Goal: Information Seeking & Learning: Learn about a topic

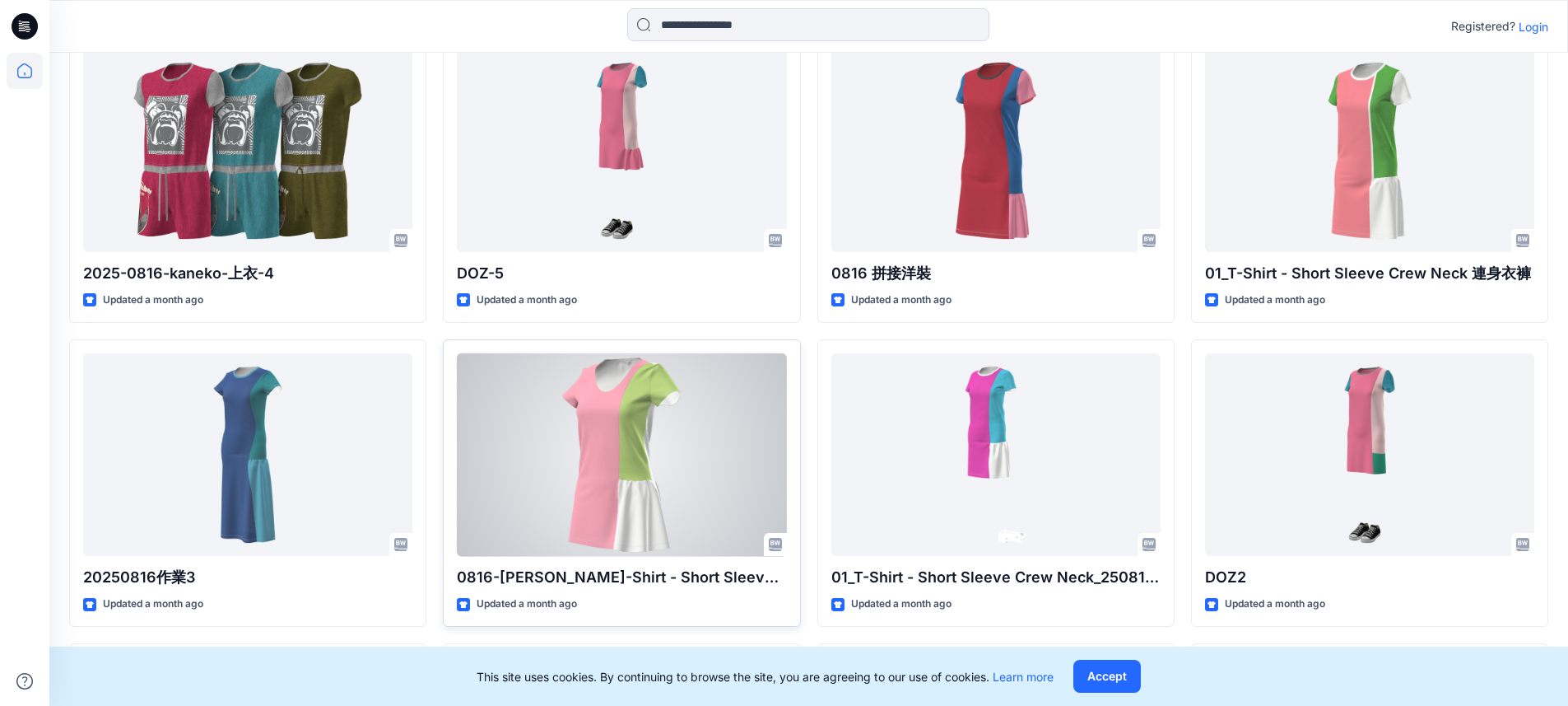
scroll to position [3853, 0]
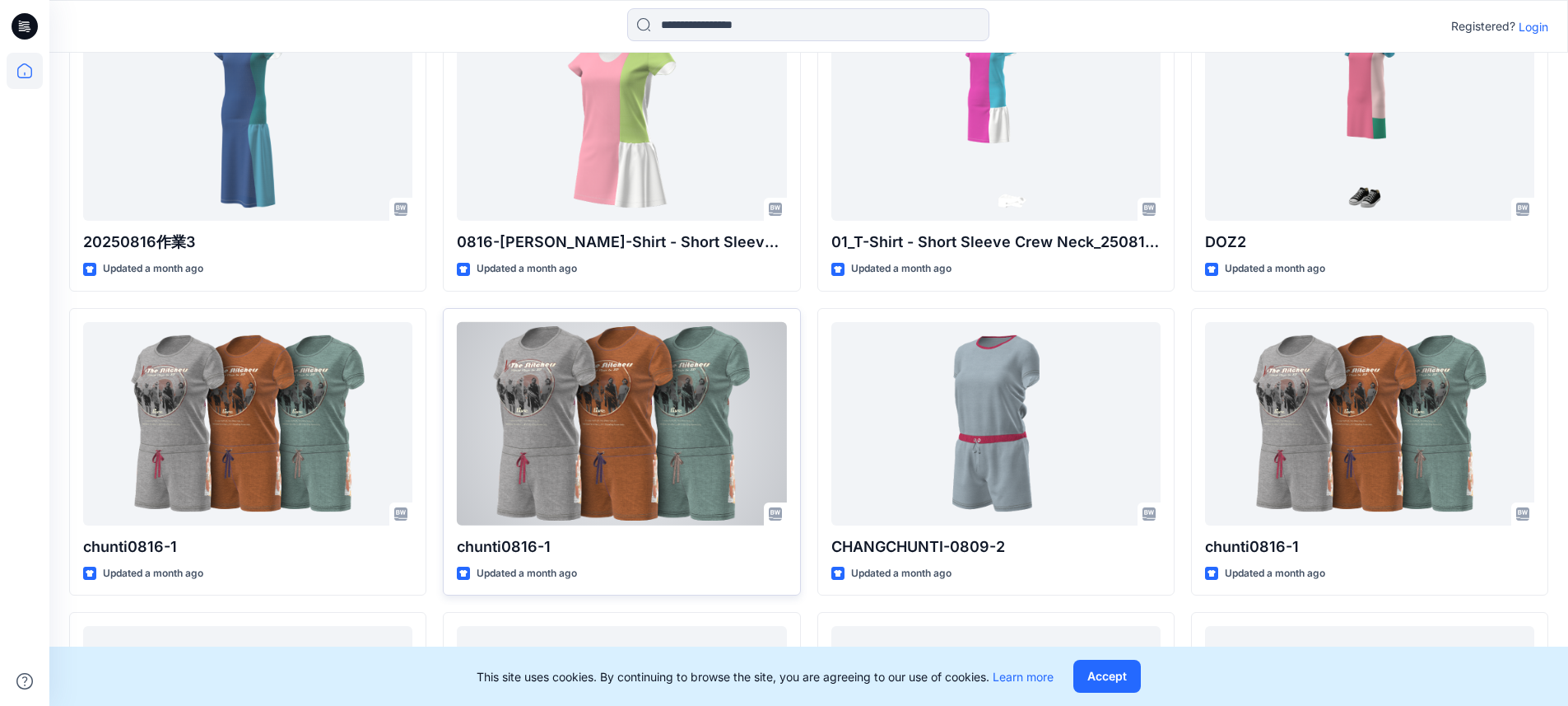
click at [620, 413] on div at bounding box center [621, 423] width 329 height 204
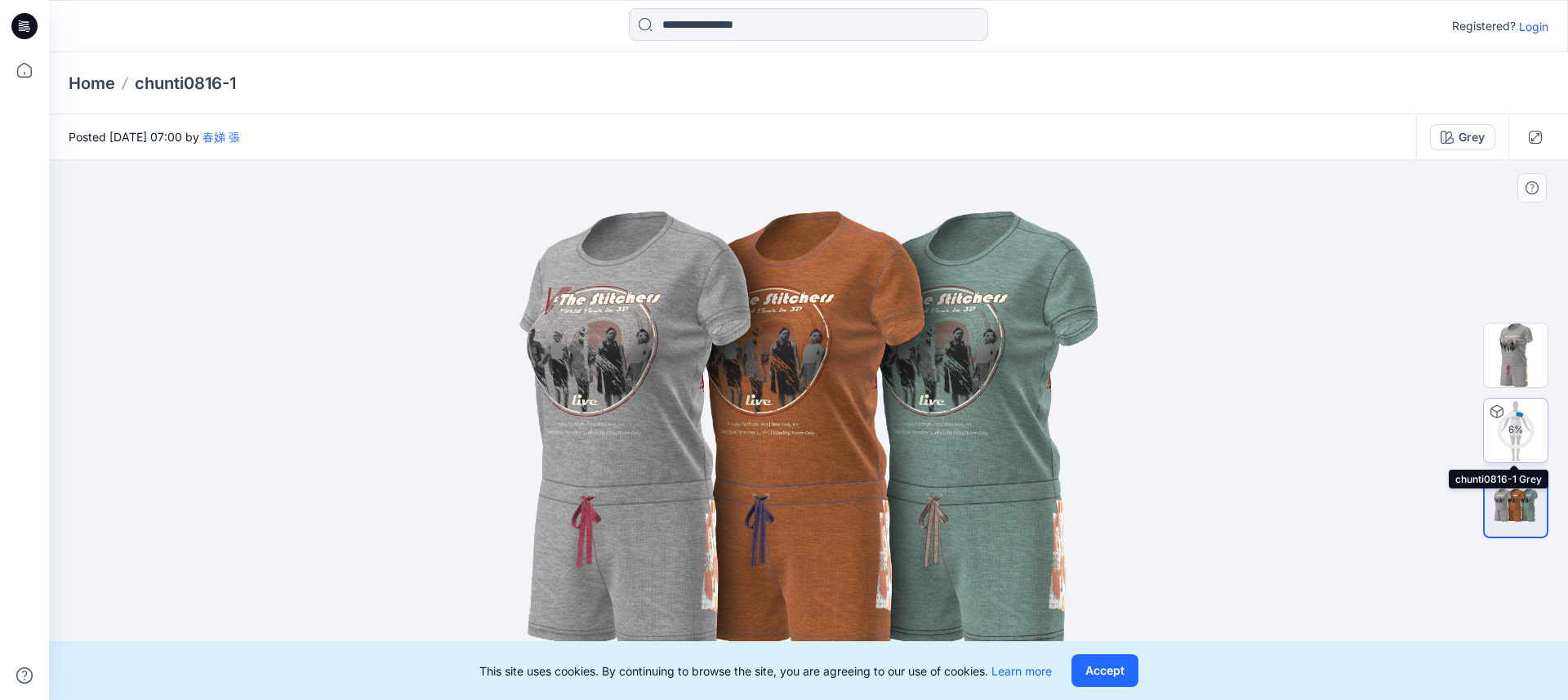
click at [1515, 431] on div "6 %" at bounding box center [1515, 430] width 39 height 14
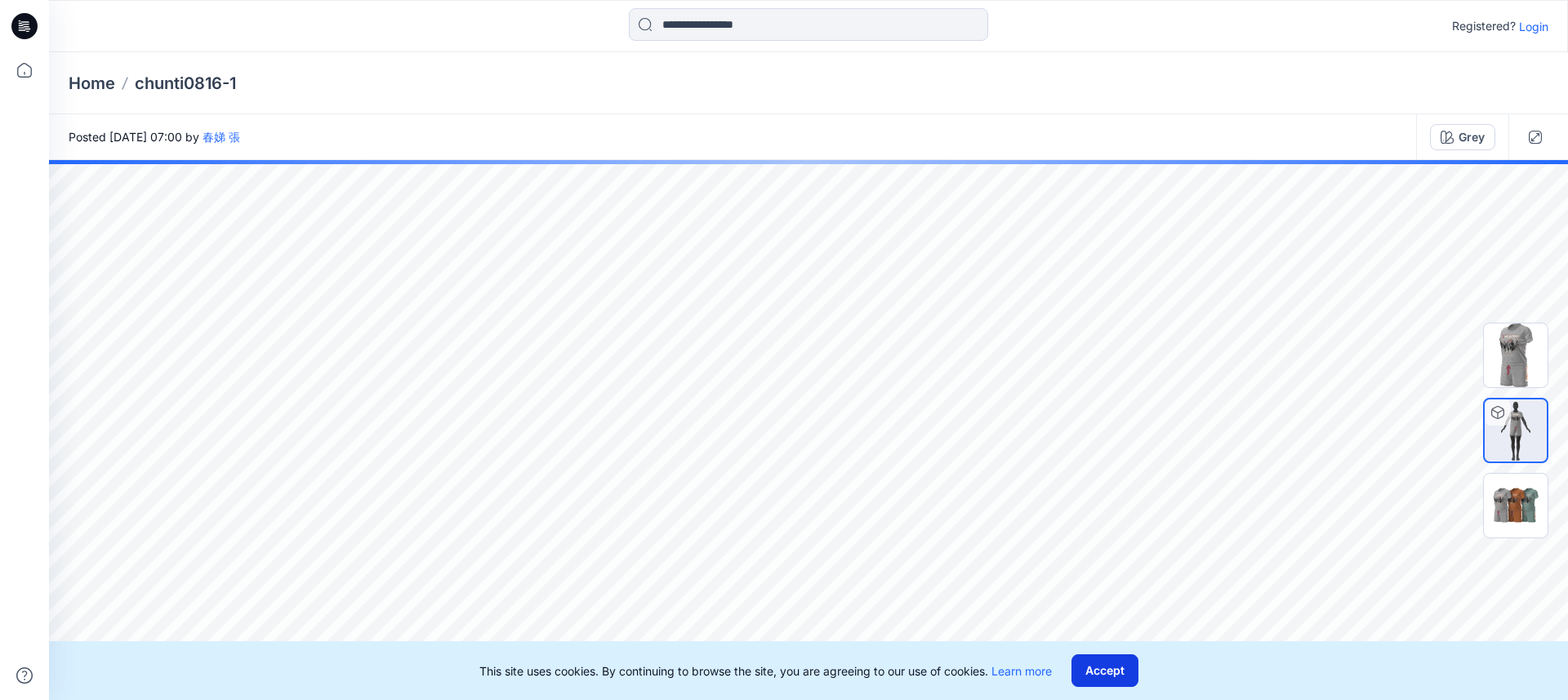
click at [1116, 668] on button "Accept" at bounding box center [1105, 670] width 67 height 32
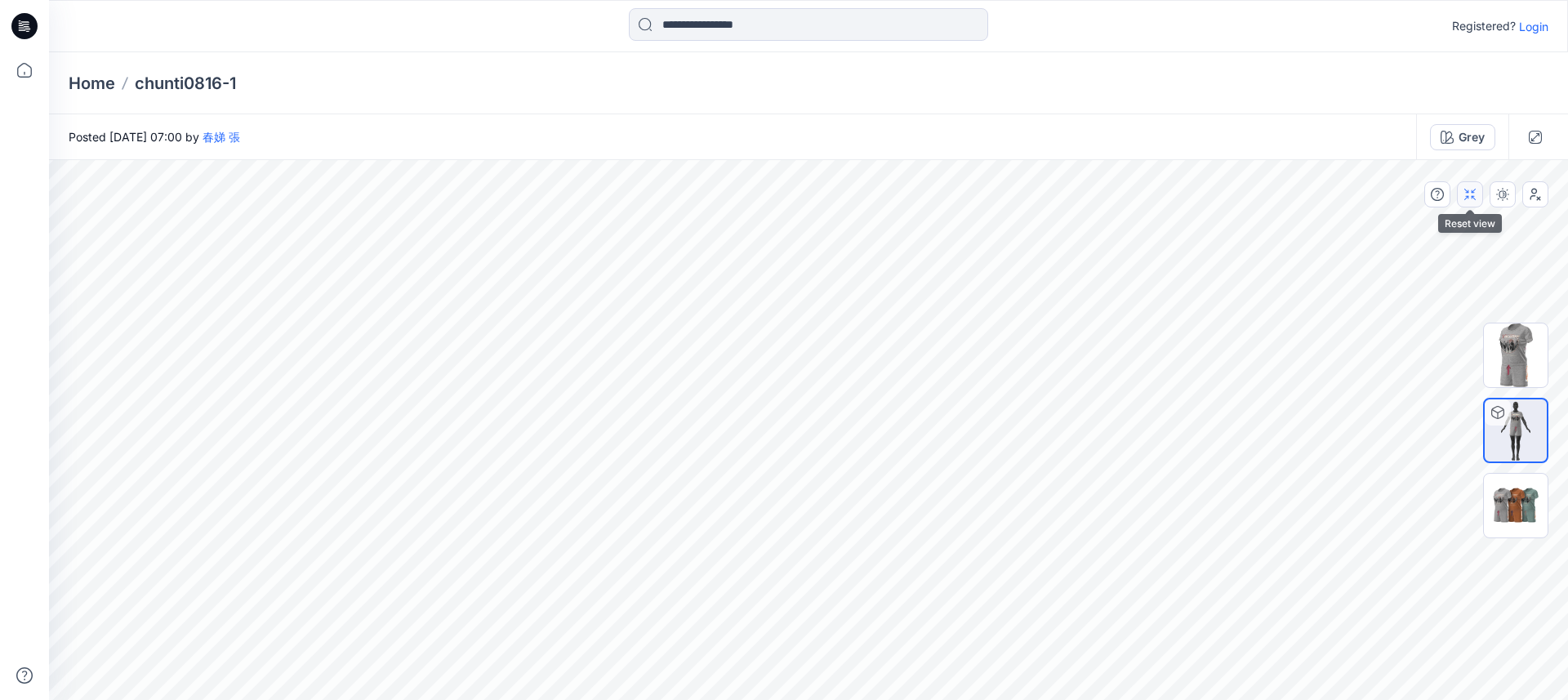
click at [1466, 189] on icon "button" at bounding box center [1469, 195] width 13 height 13
click at [1475, 190] on icon "button" at bounding box center [1469, 195] width 13 height 13
click at [1533, 133] on icon "button" at bounding box center [1535, 137] width 13 height 13
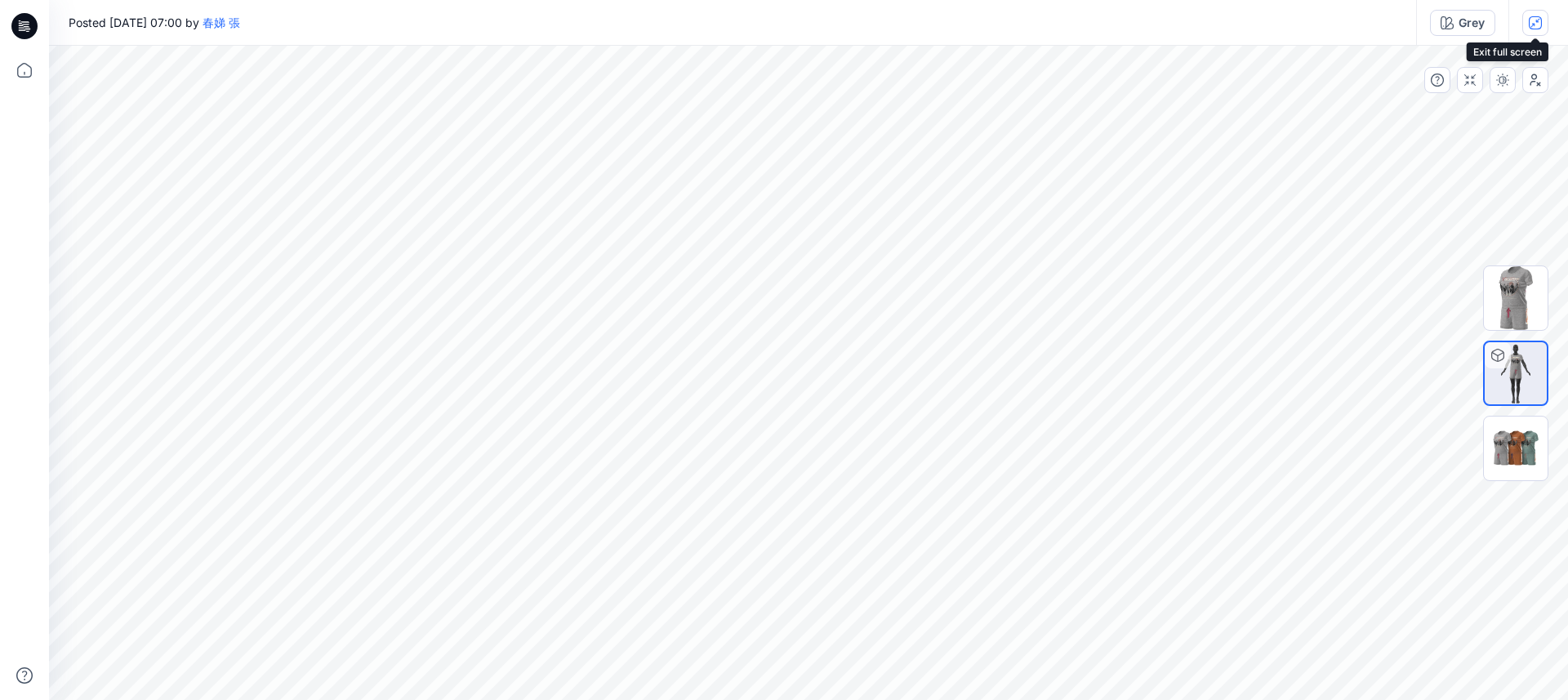
click at [1543, 26] on button "button" at bounding box center [1535, 23] width 26 height 26
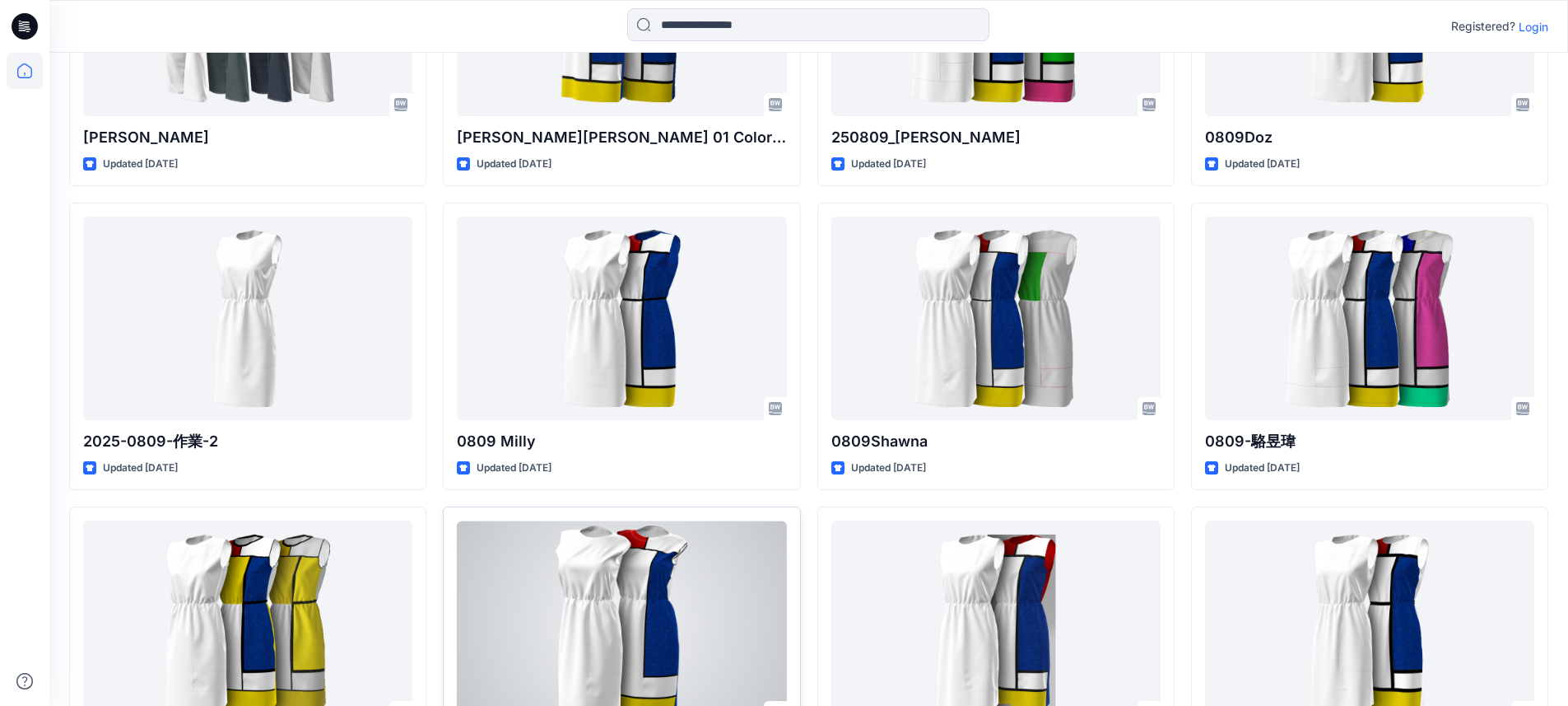
scroll to position [8661, 0]
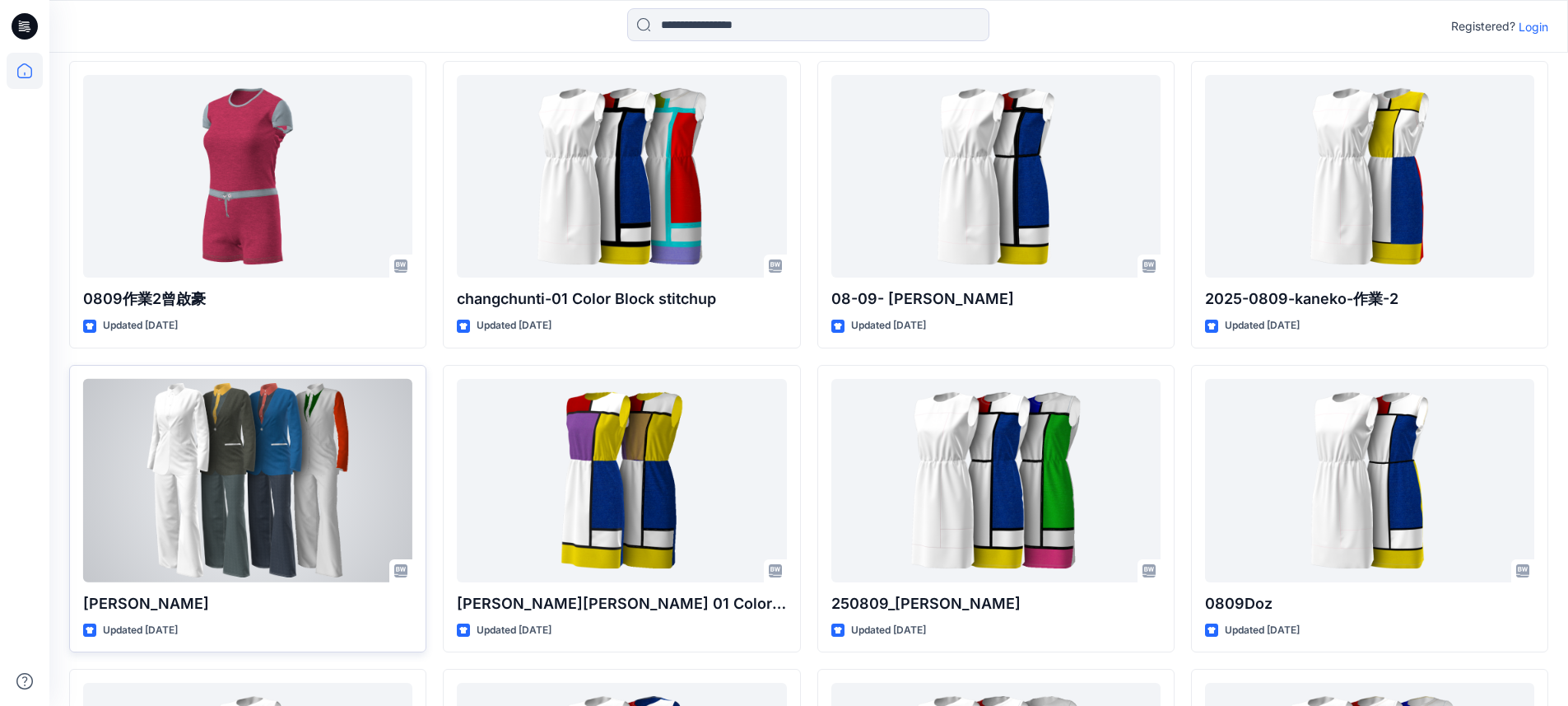
click at [258, 443] on div at bounding box center [247, 480] width 329 height 204
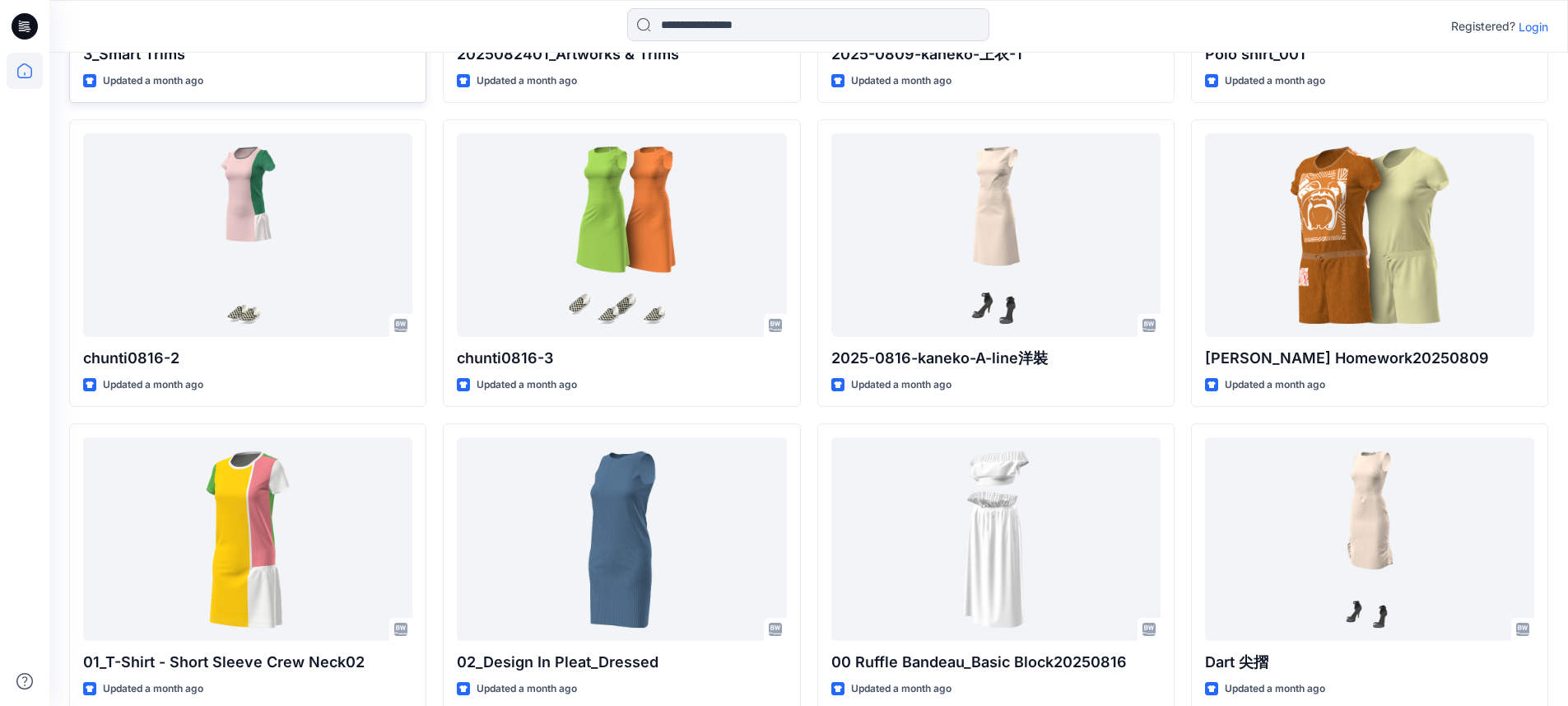
scroll to position [1052, 0]
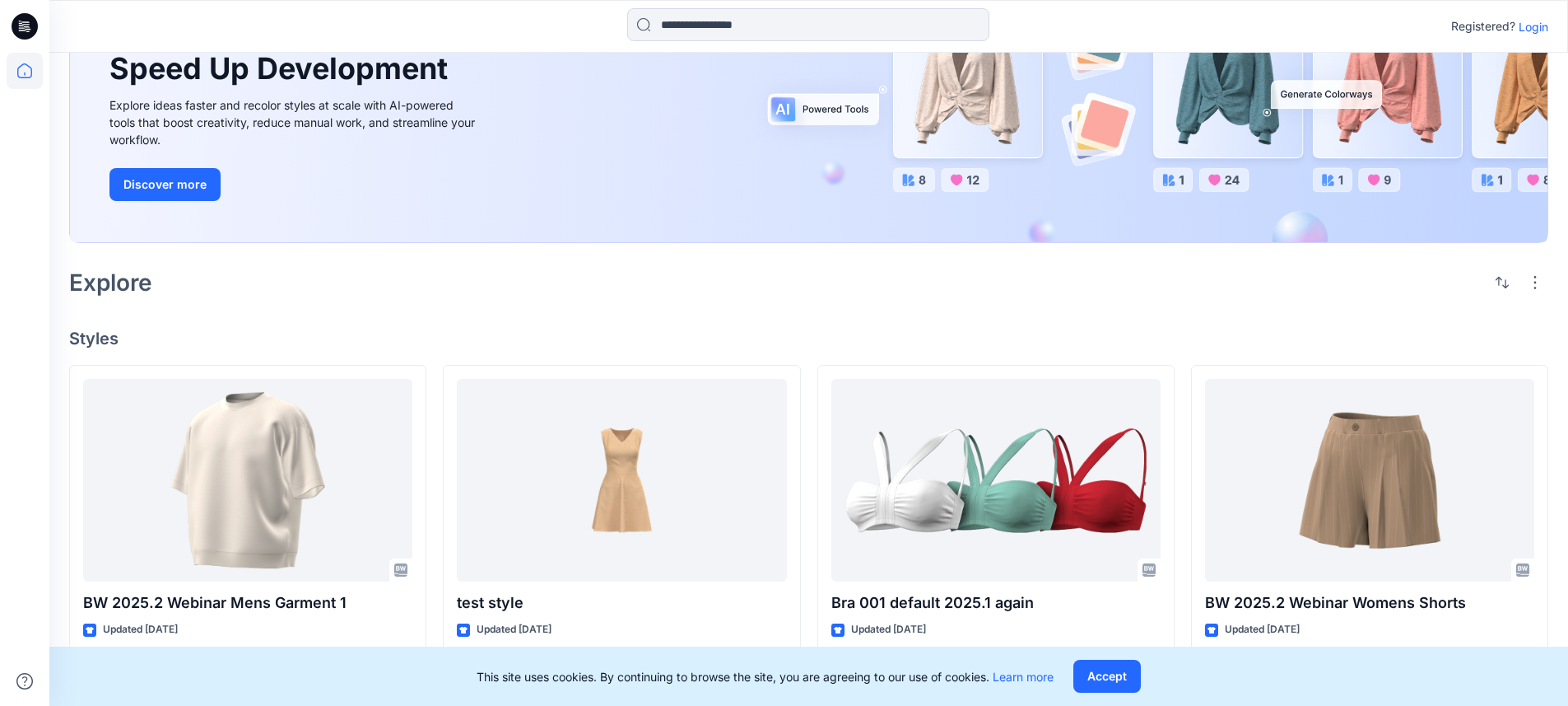
scroll to position [332, 0]
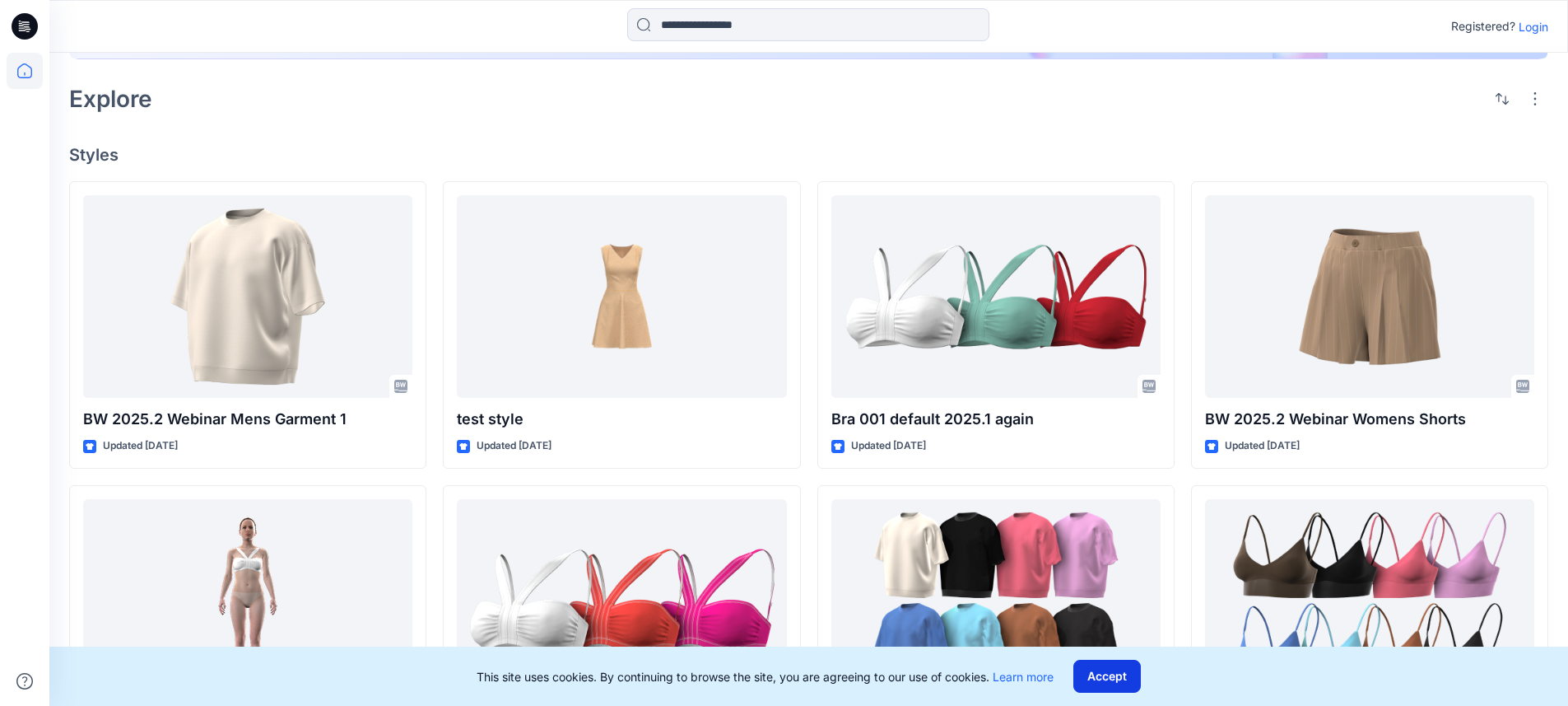
click at [1092, 672] on button "Accept" at bounding box center [1107, 675] width 68 height 33
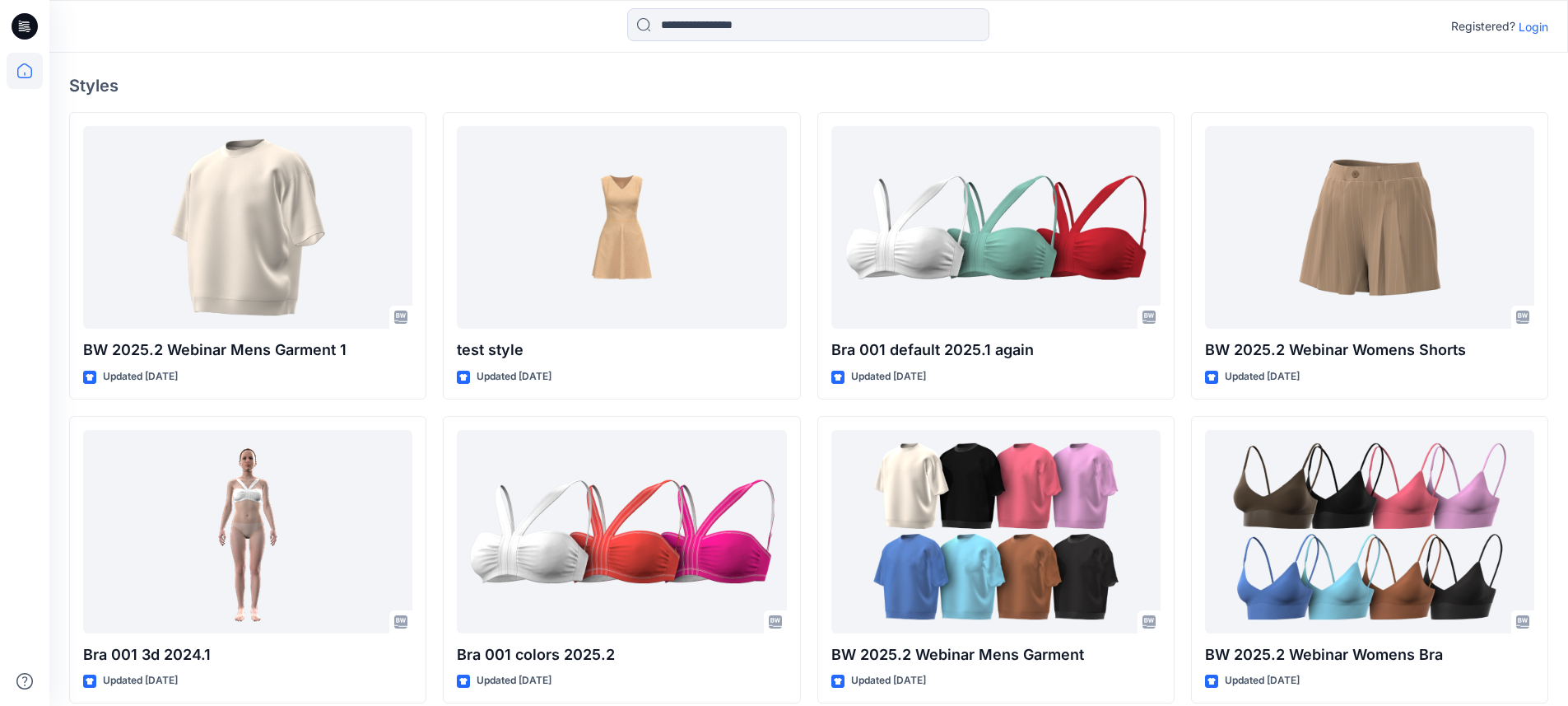
scroll to position [408, 0]
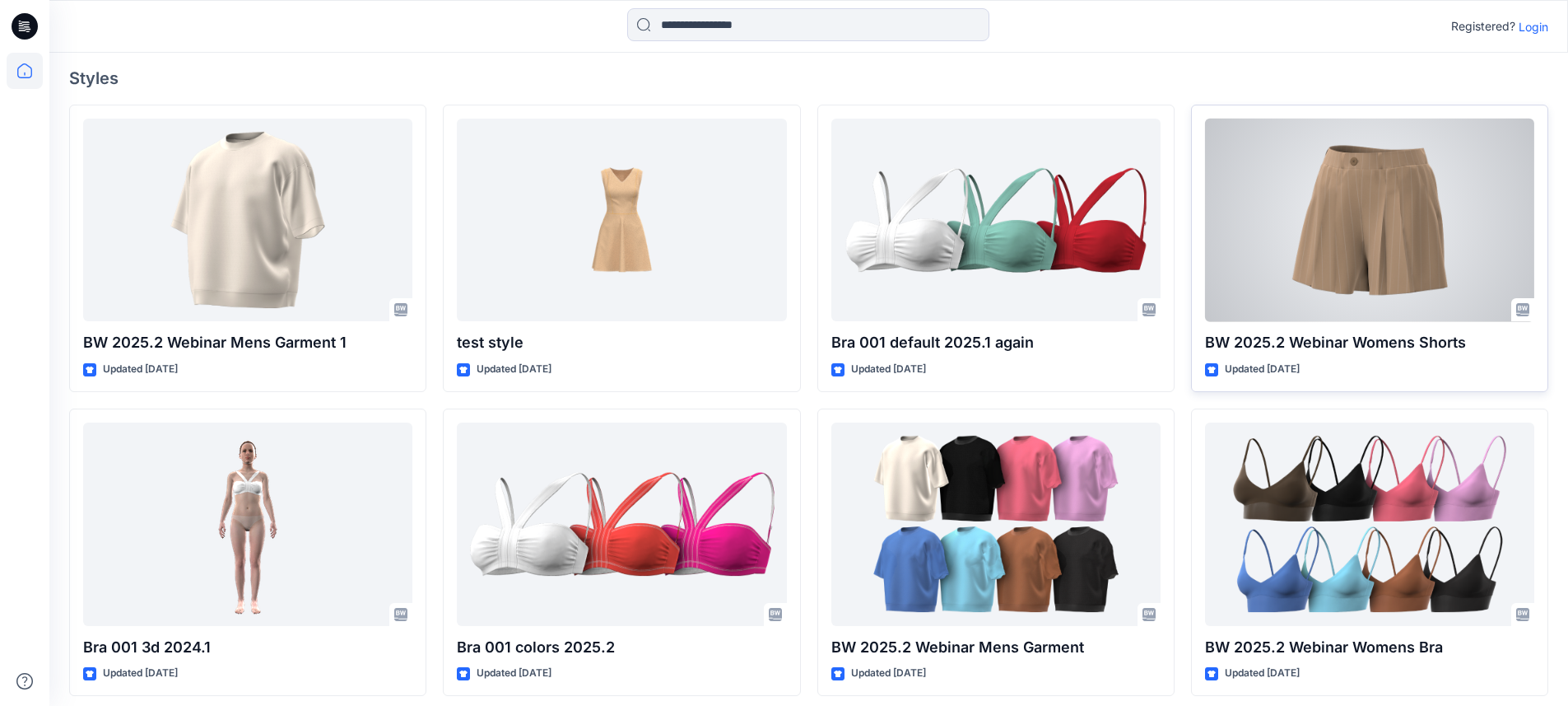
click at [1362, 202] on div at bounding box center [1370, 220] width 329 height 204
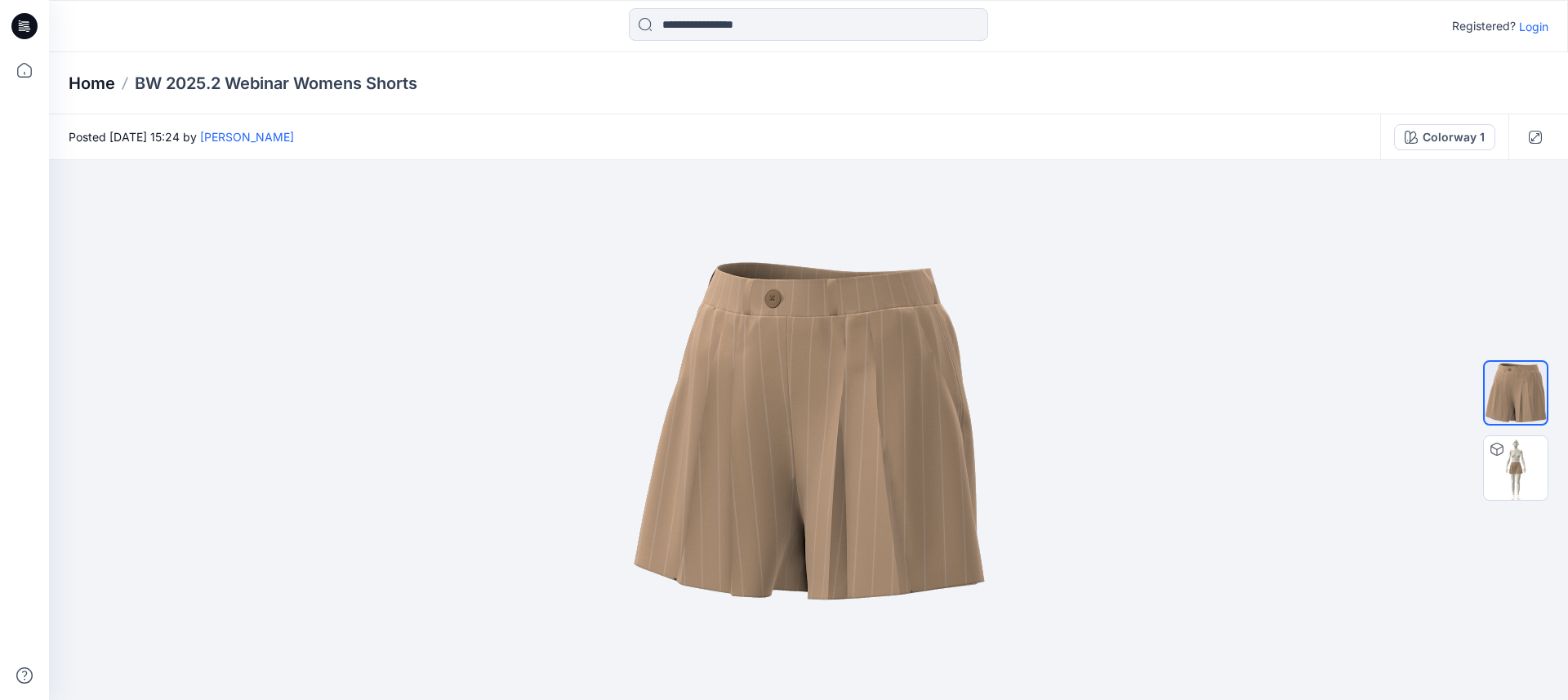
click at [94, 82] on p "Home" at bounding box center [91, 83] width 46 height 23
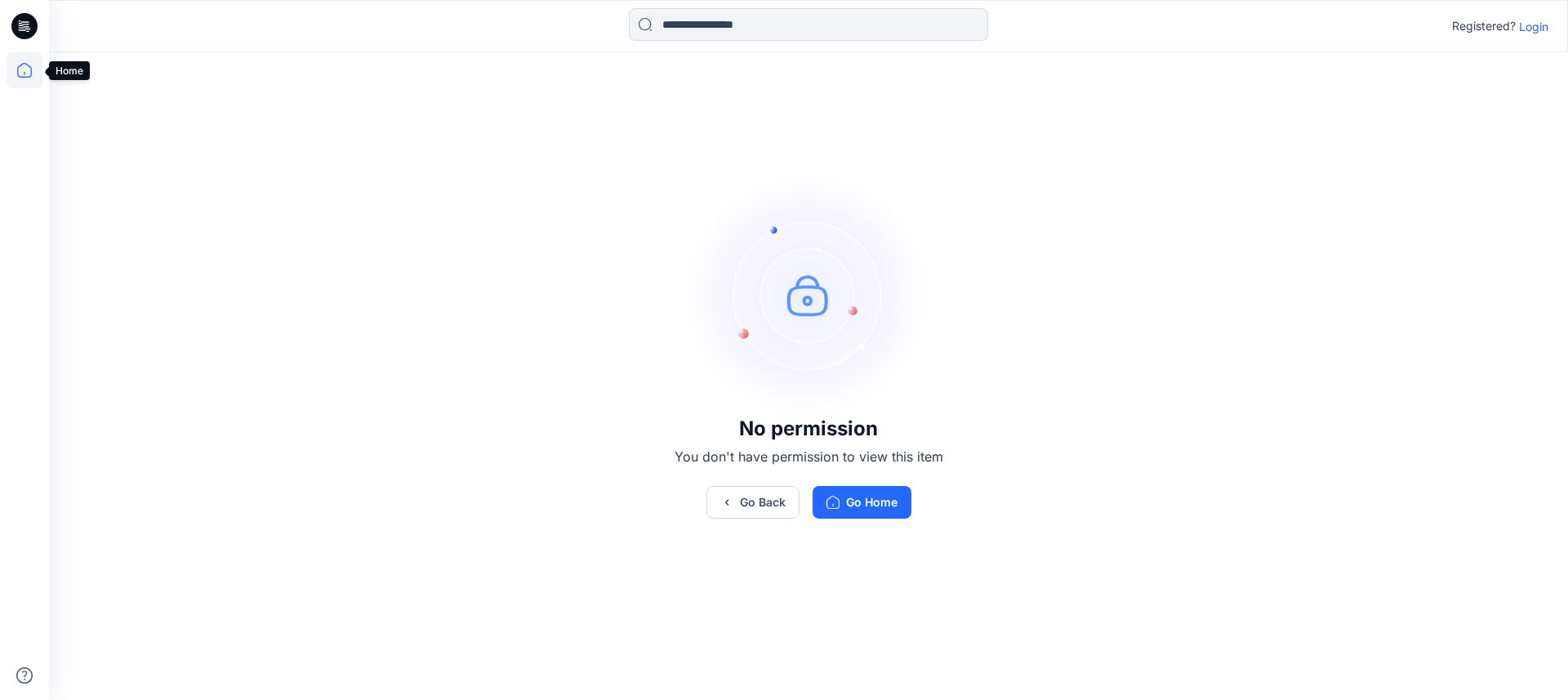
click at [21, 71] on icon at bounding box center [24, 70] width 36 height 36
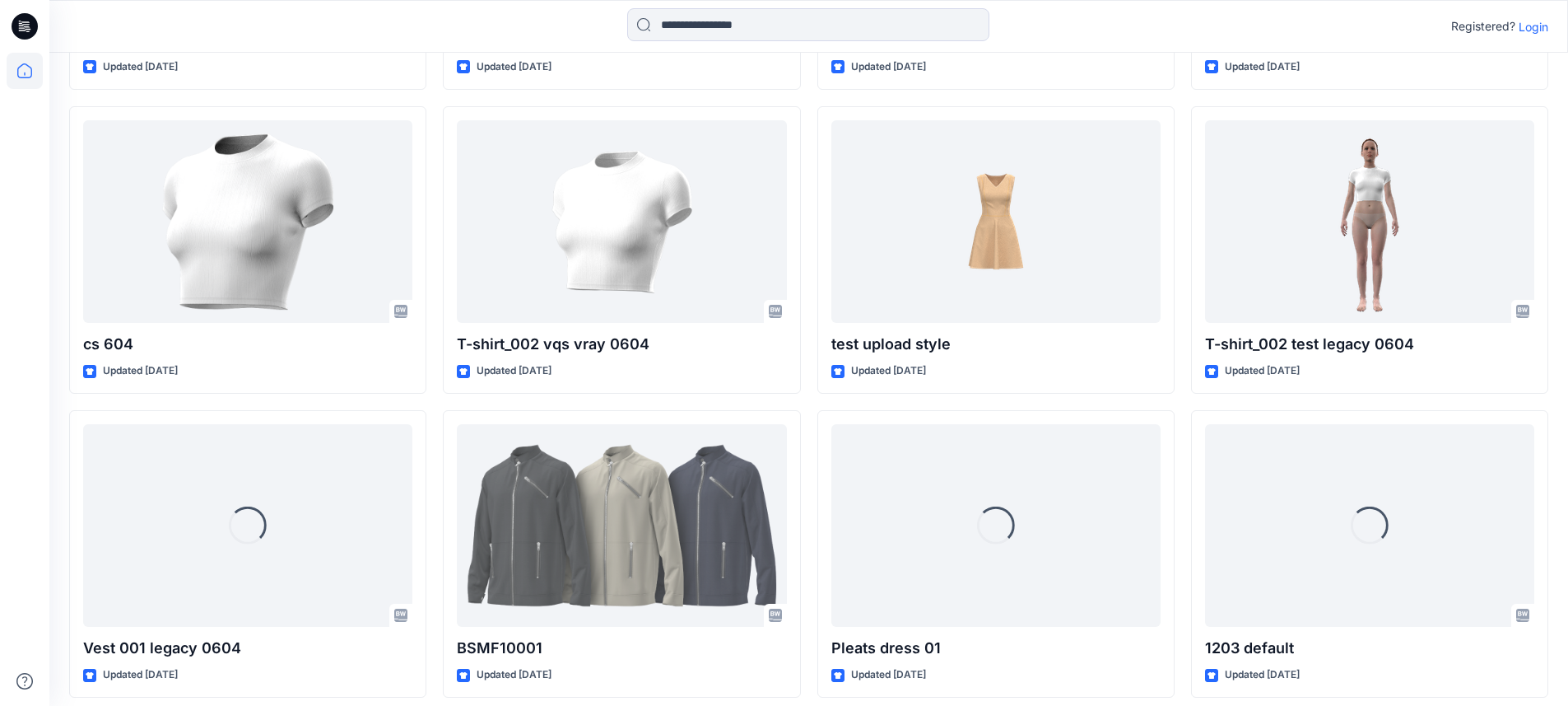
scroll to position [16594, 0]
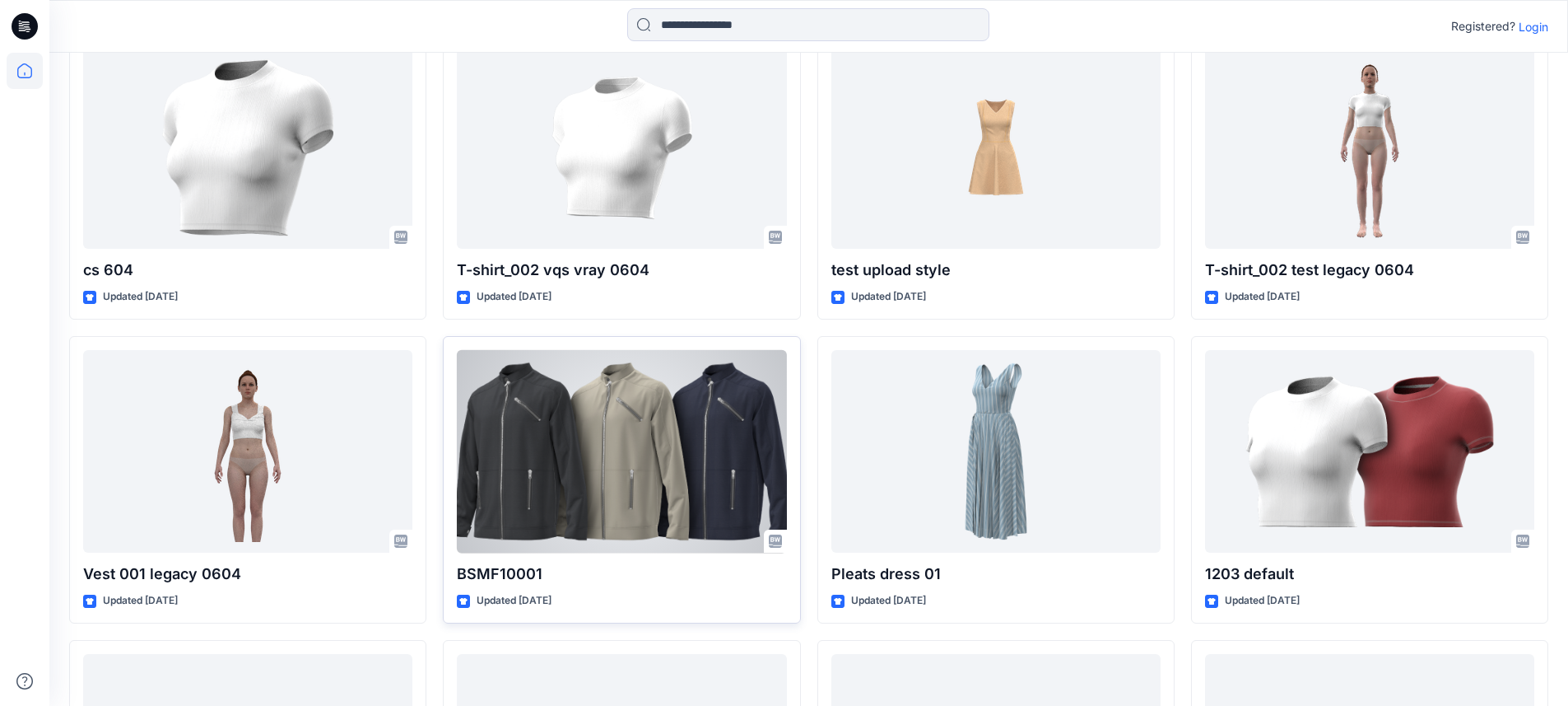
click at [631, 406] on div at bounding box center [621, 451] width 329 height 204
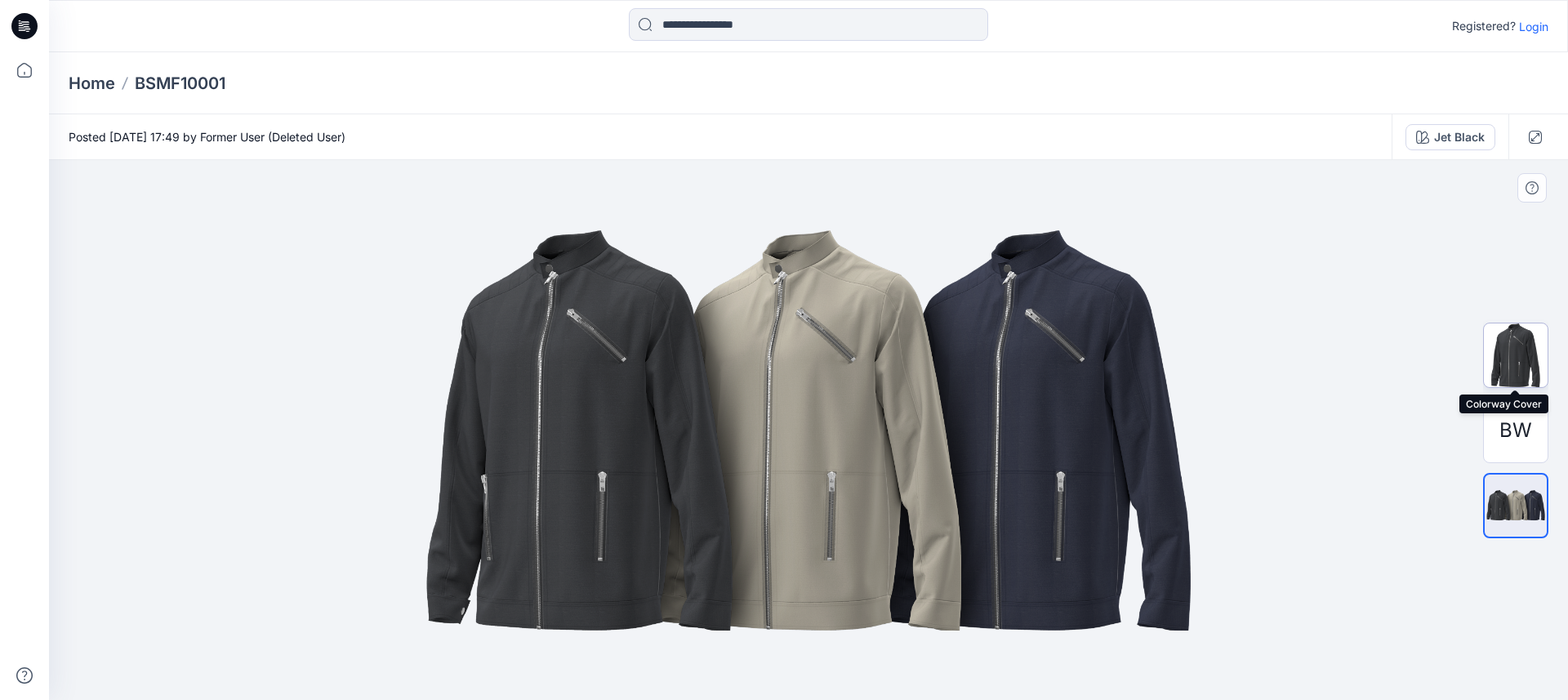
click at [1522, 360] on img at bounding box center [1515, 355] width 64 height 64
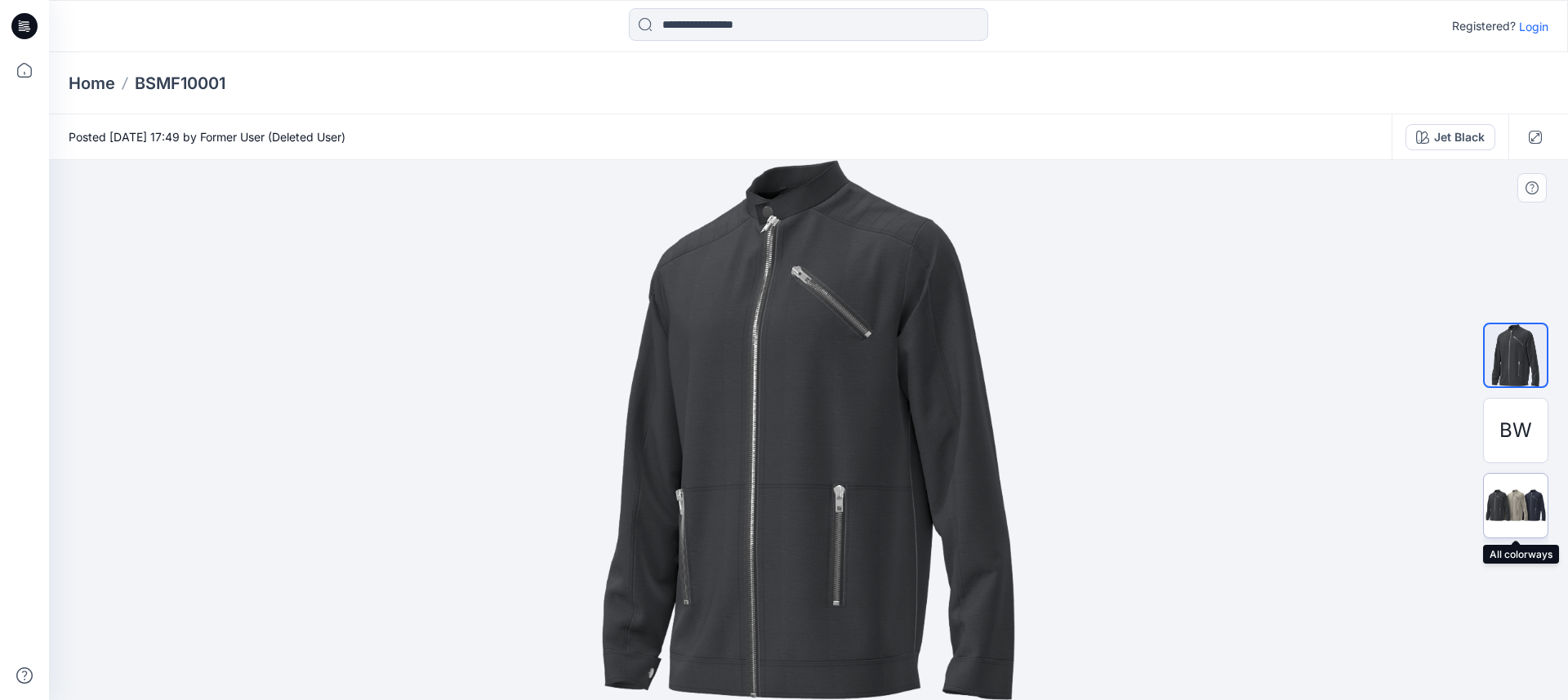
click at [1521, 502] on img at bounding box center [1515, 505] width 64 height 39
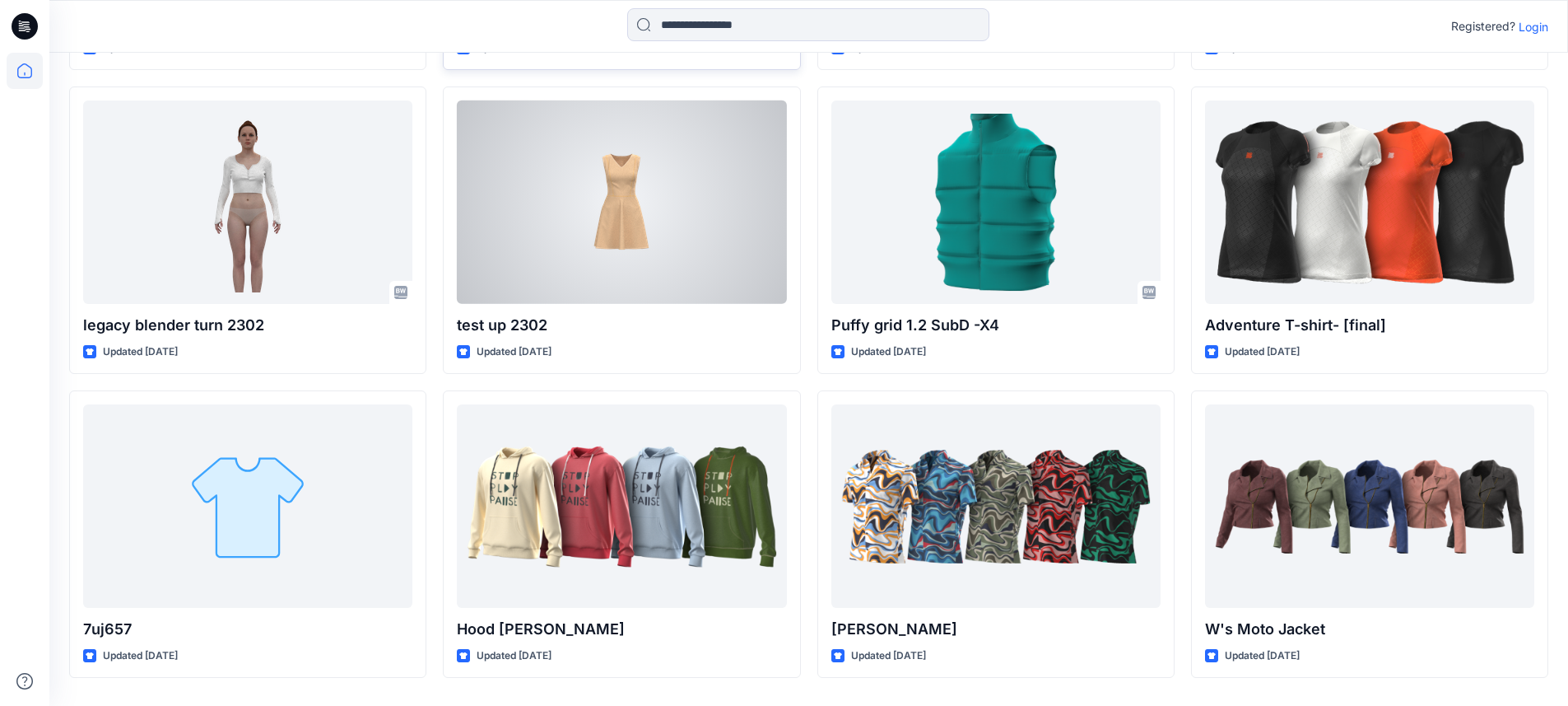
scroll to position [19022, 0]
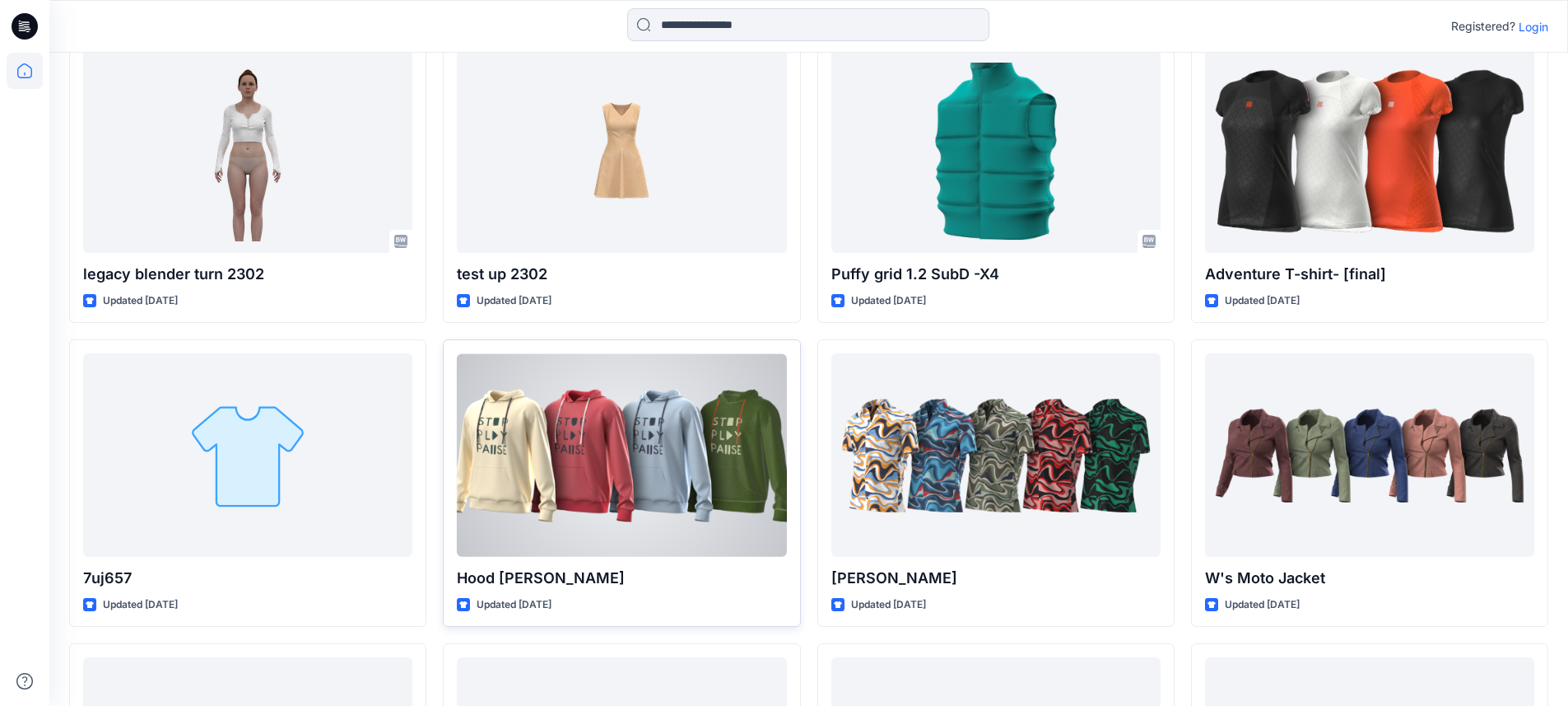
click at [632, 441] on div at bounding box center [621, 455] width 329 height 204
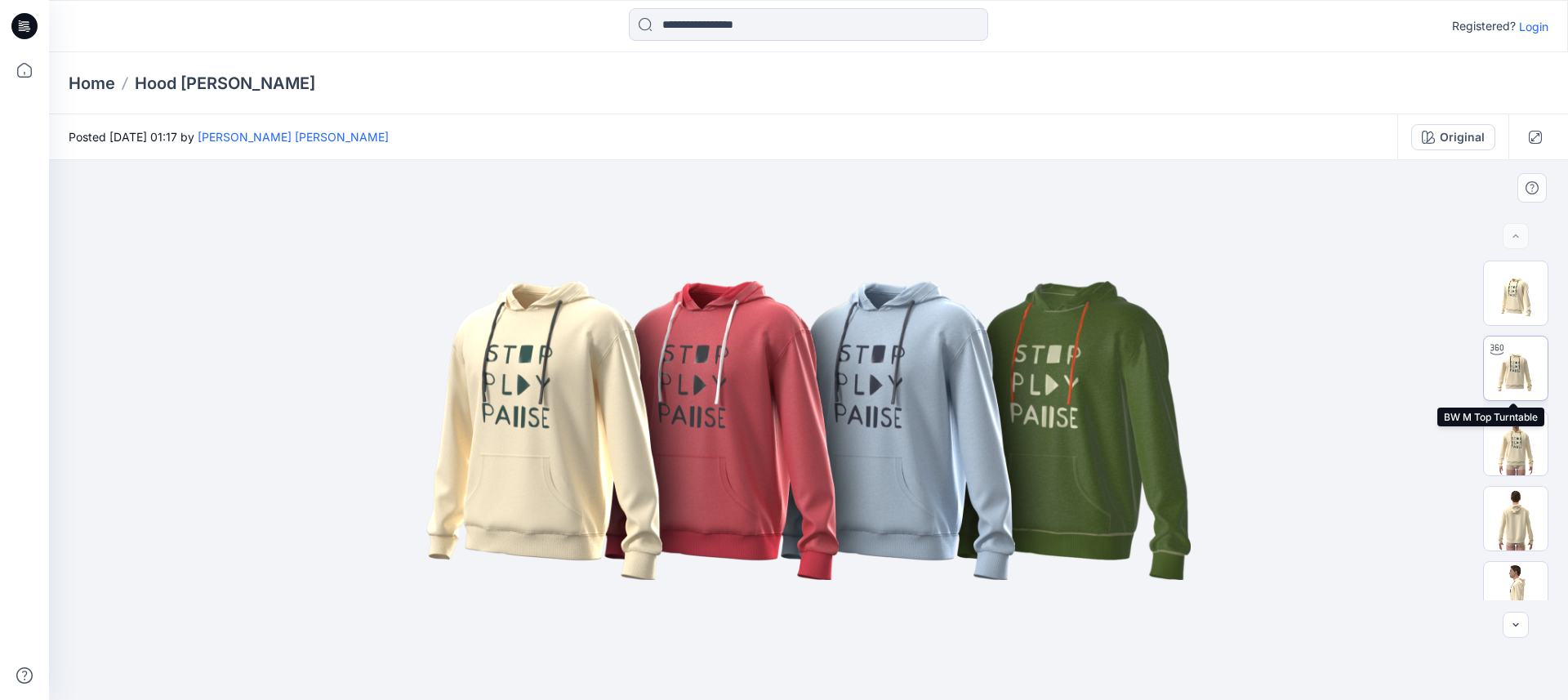
click at [1519, 364] on img at bounding box center [1515, 368] width 64 height 64
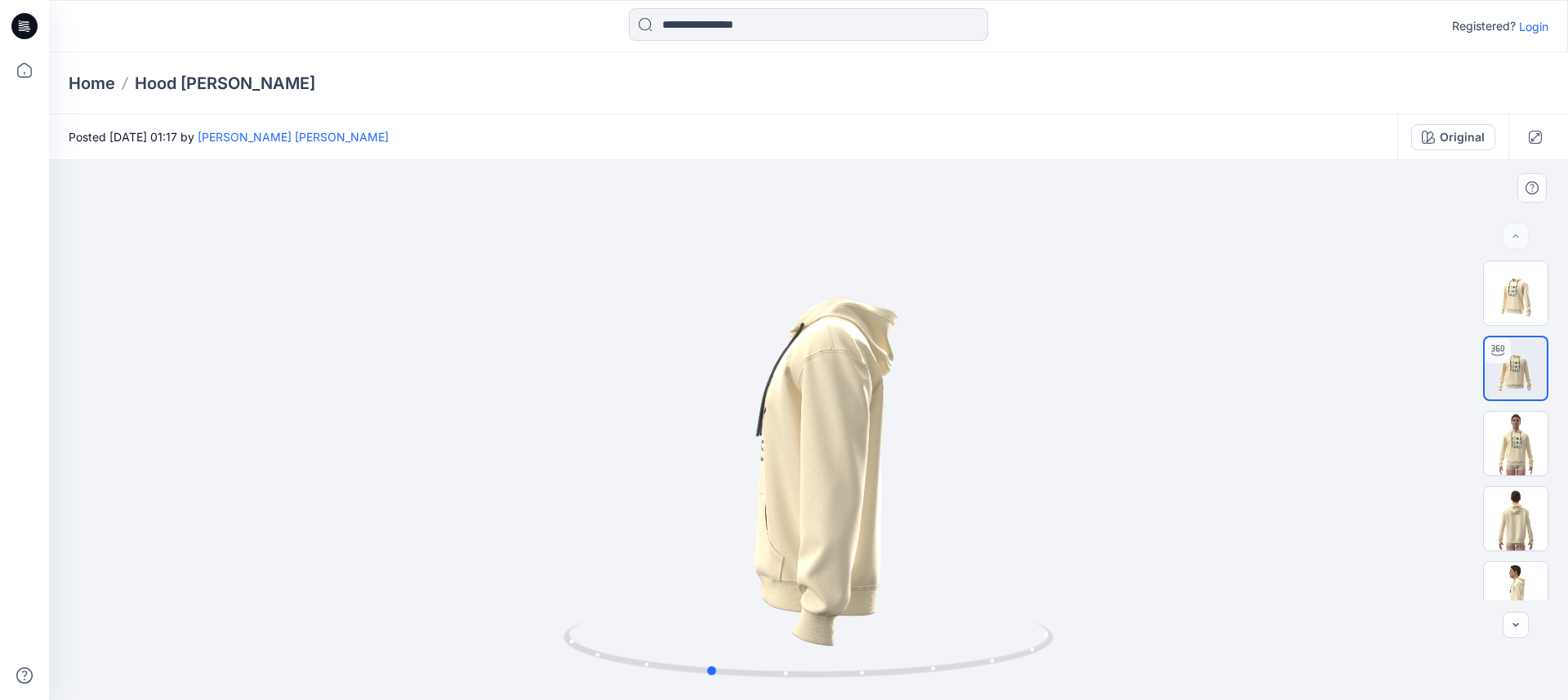
drag, startPoint x: 884, startPoint y: 459, endPoint x: 761, endPoint y: 463, distance: 123.1
click at [758, 461] on div at bounding box center [808, 430] width 1519 height 540
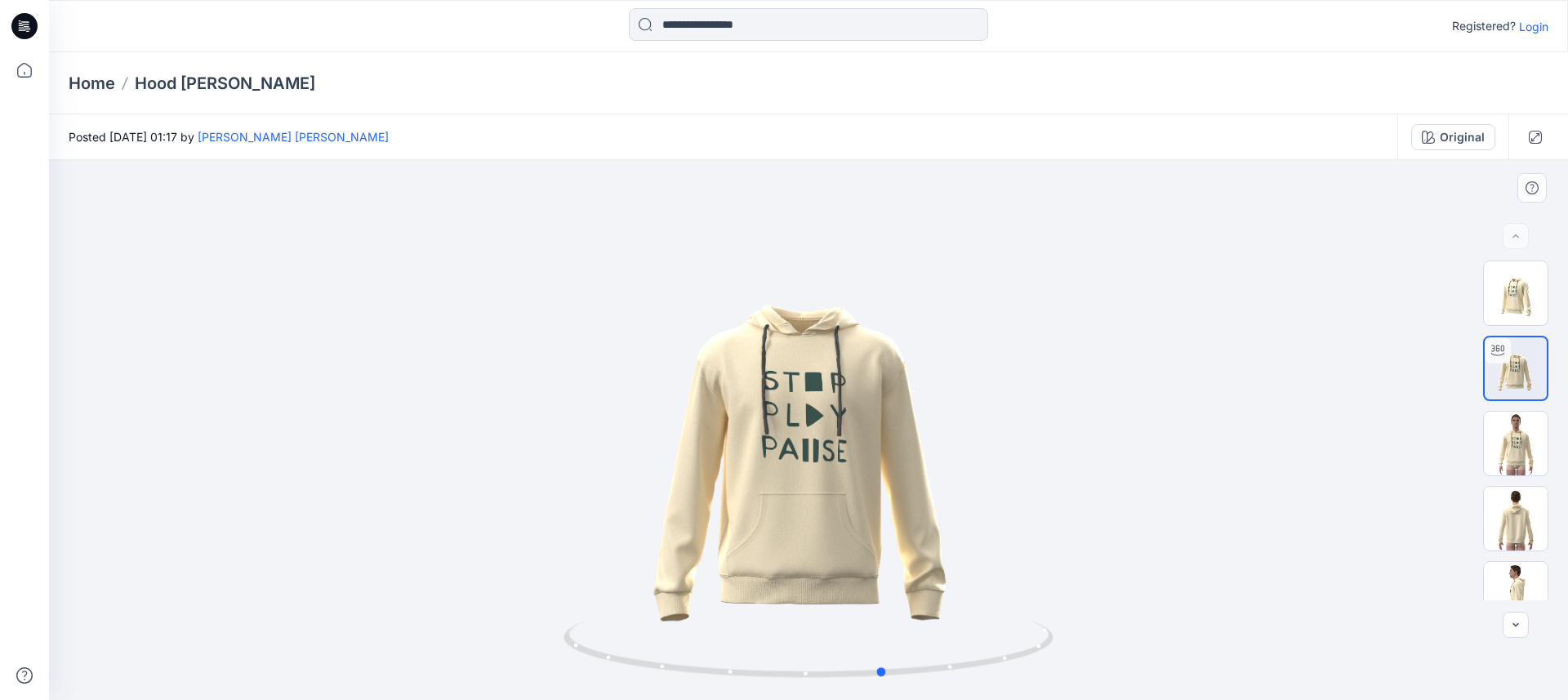
drag, startPoint x: 928, startPoint y: 443, endPoint x: 650, endPoint y: 459, distance: 278.5
click at [645, 459] on div at bounding box center [808, 430] width 1519 height 540
click at [1523, 290] on img at bounding box center [1515, 292] width 64 height 64
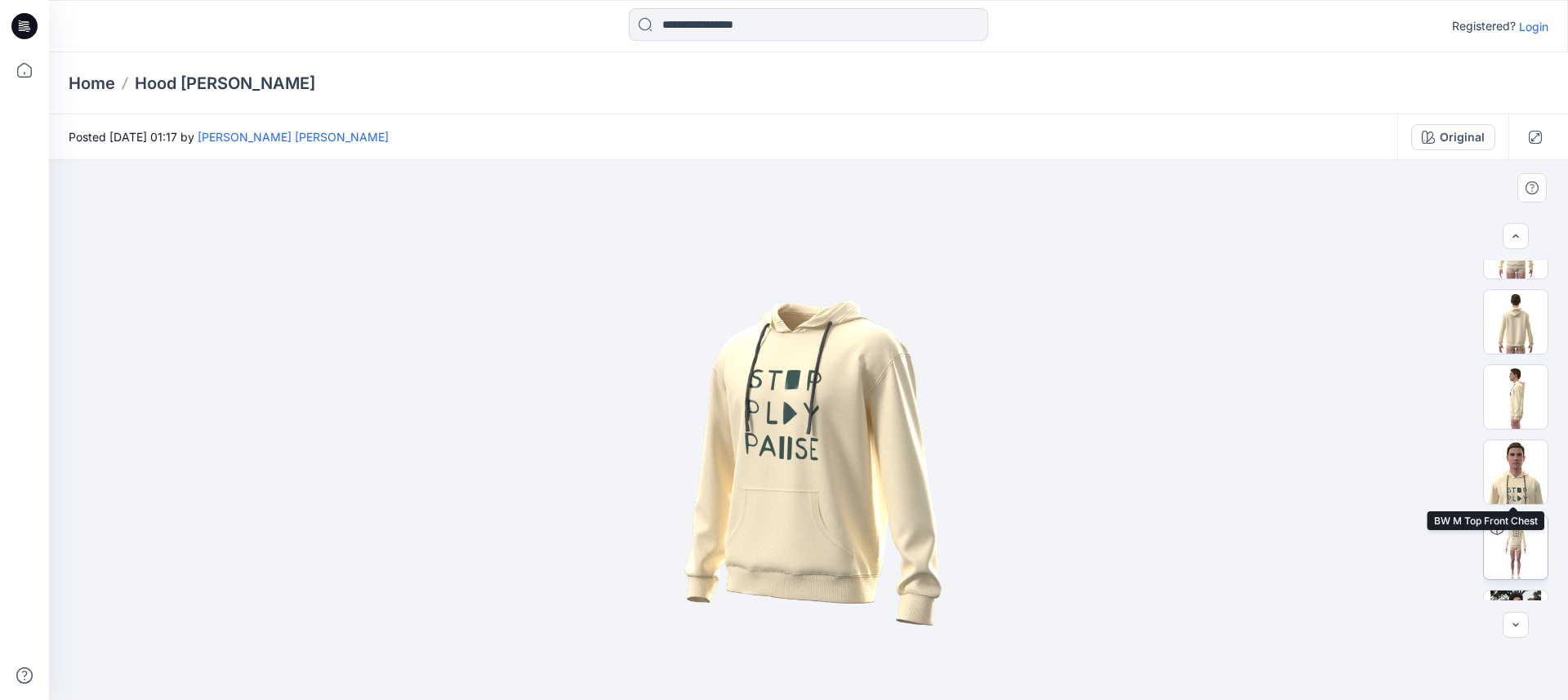
scroll to position [397, 0]
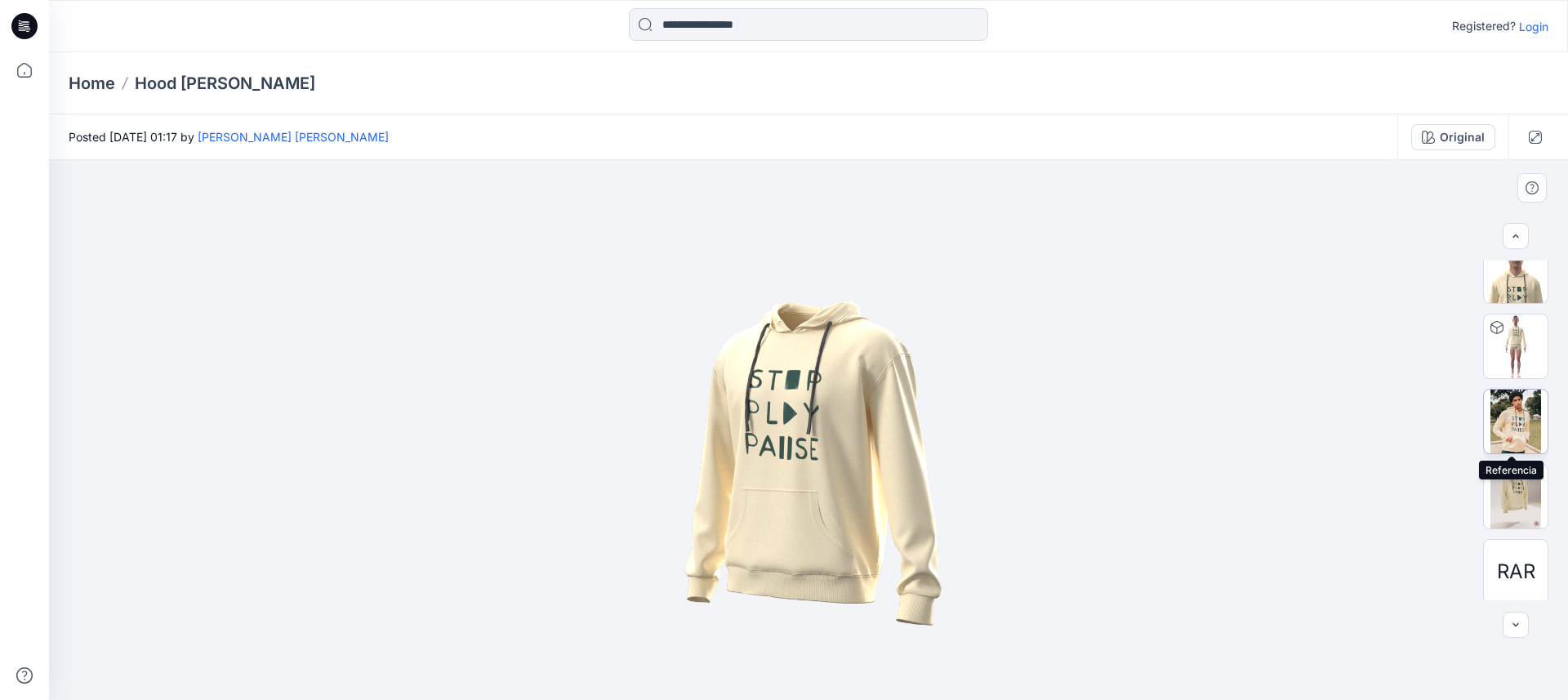
click at [1515, 425] on img at bounding box center [1515, 421] width 64 height 64
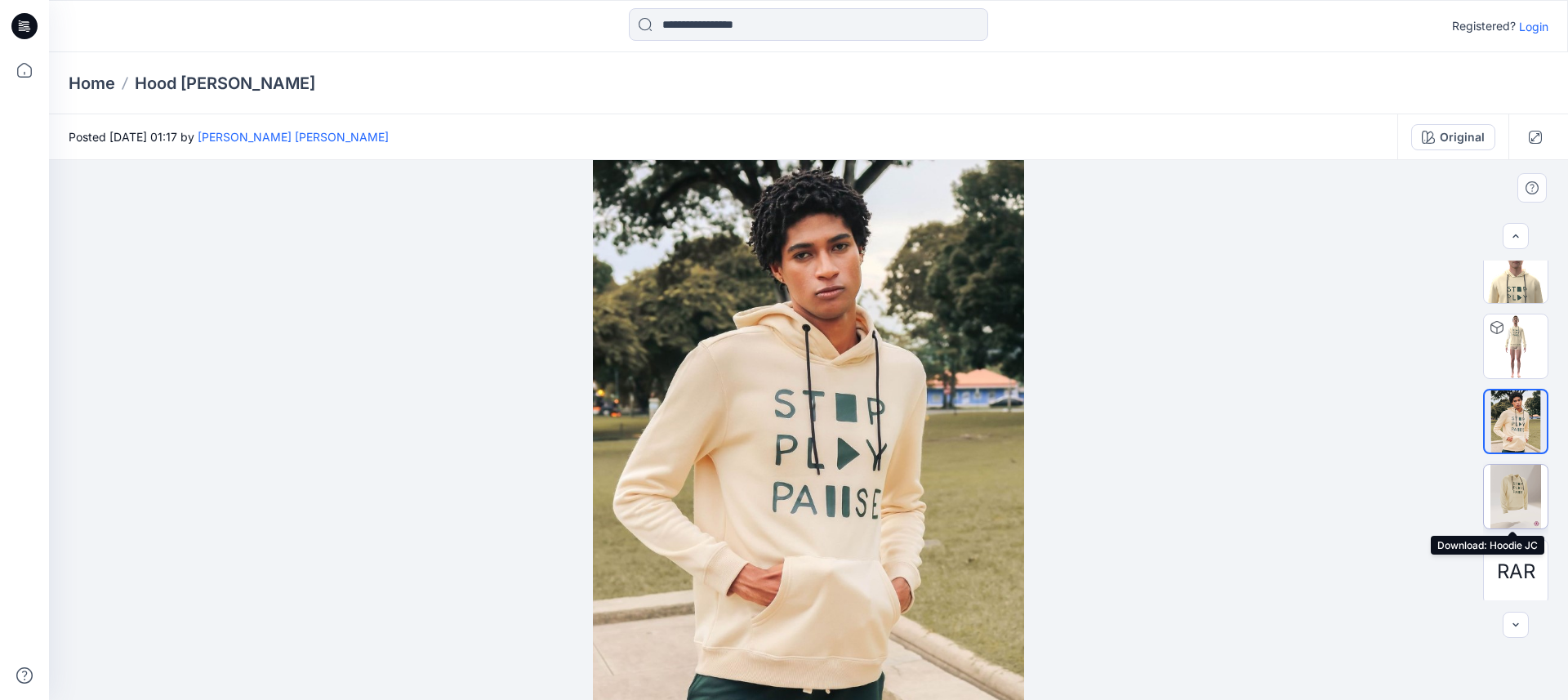
click at [1517, 491] on img at bounding box center [1515, 496] width 64 height 64
click at [1510, 492] on img at bounding box center [1515, 496] width 64 height 64
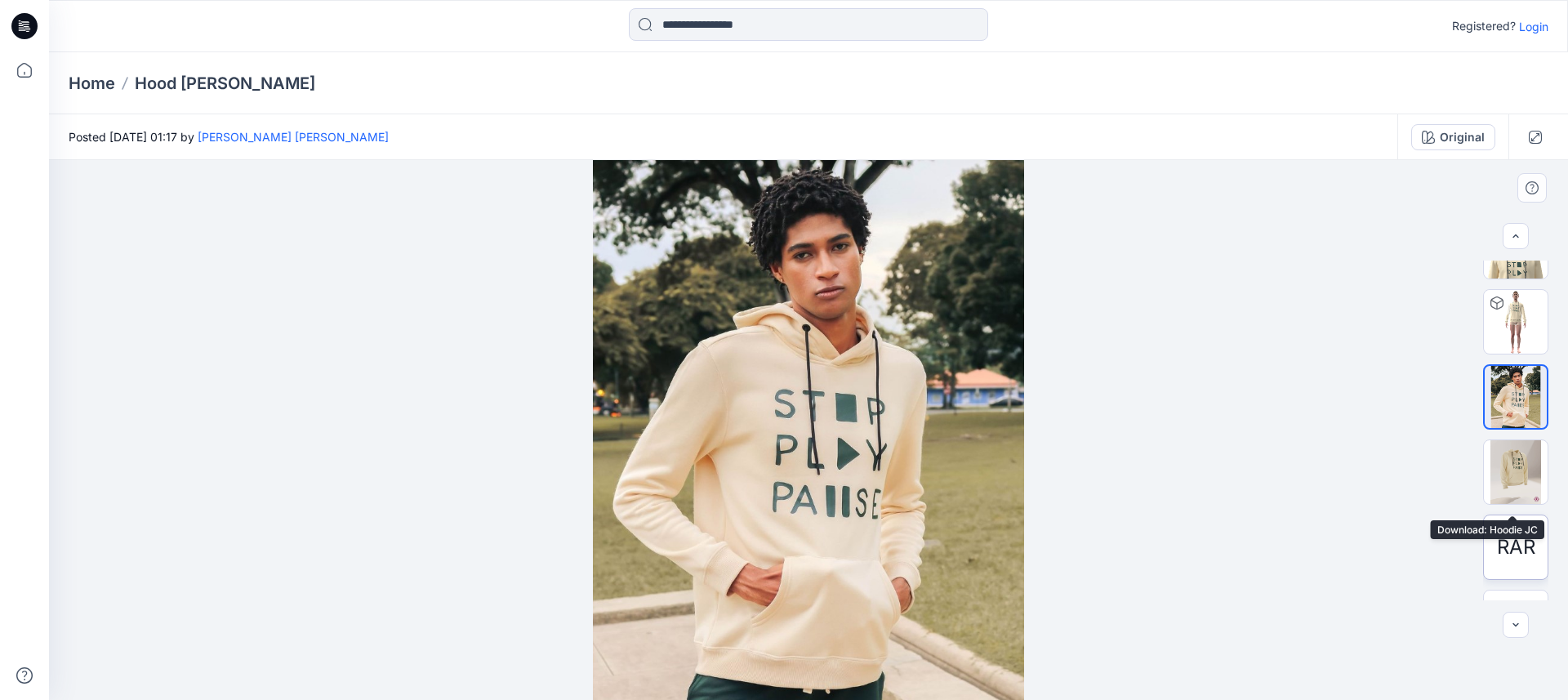
scroll to position [477, 0]
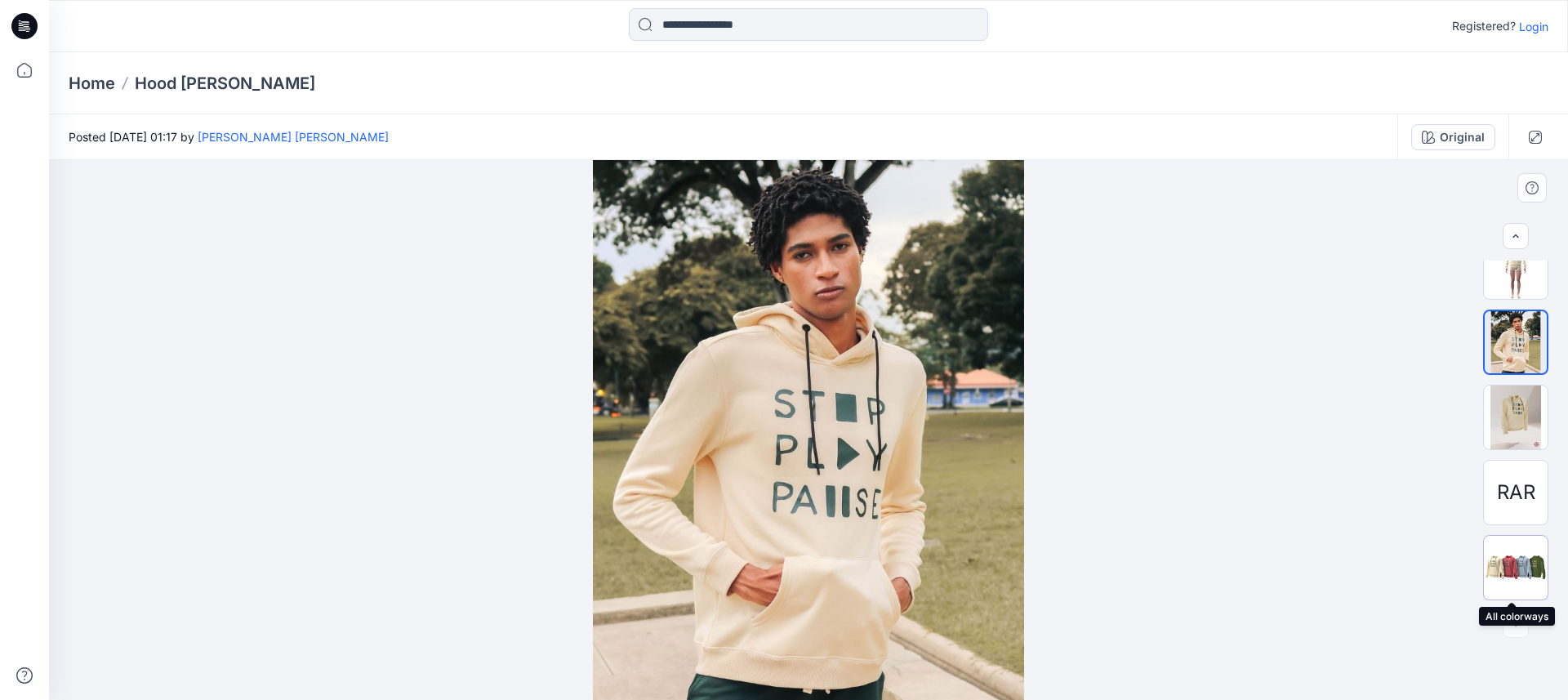
click at [1522, 563] on img at bounding box center [1515, 567] width 64 height 39
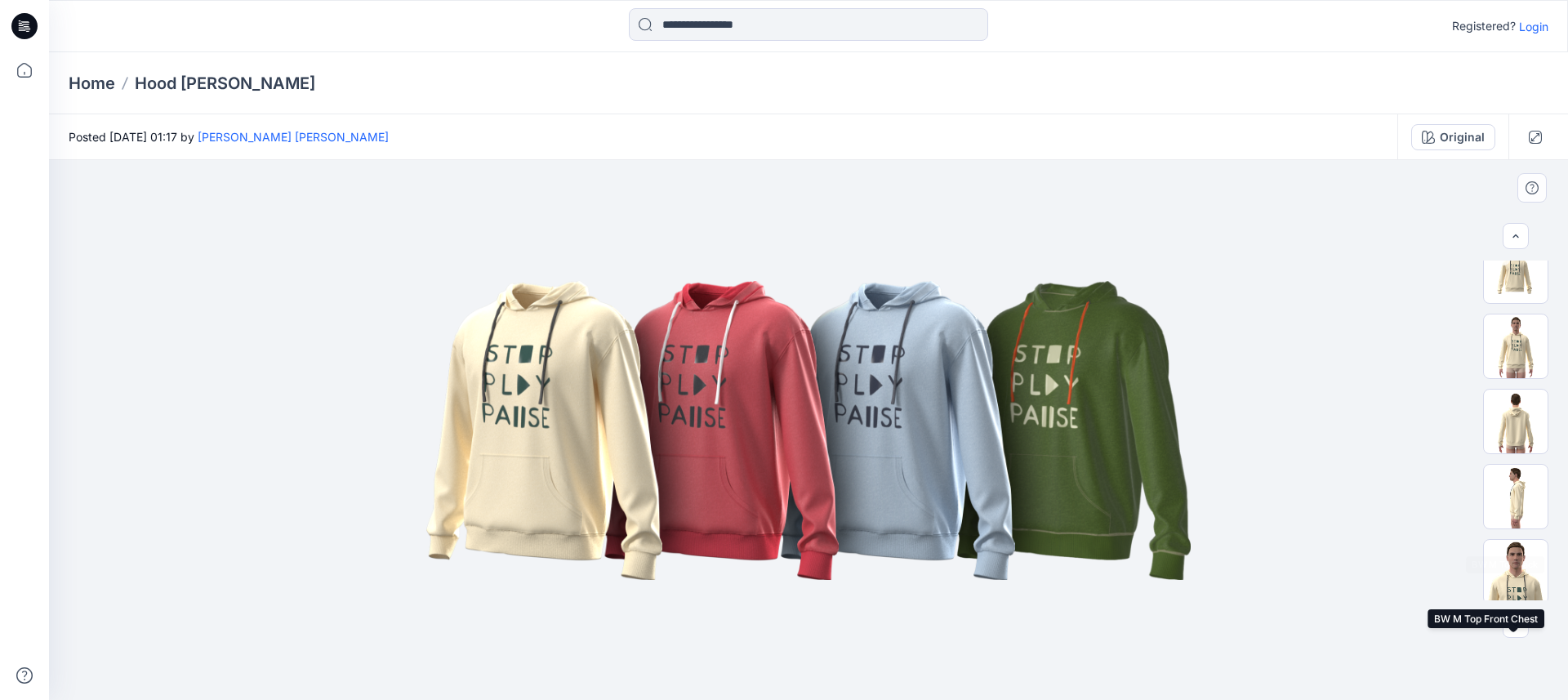
scroll to position [0, 0]
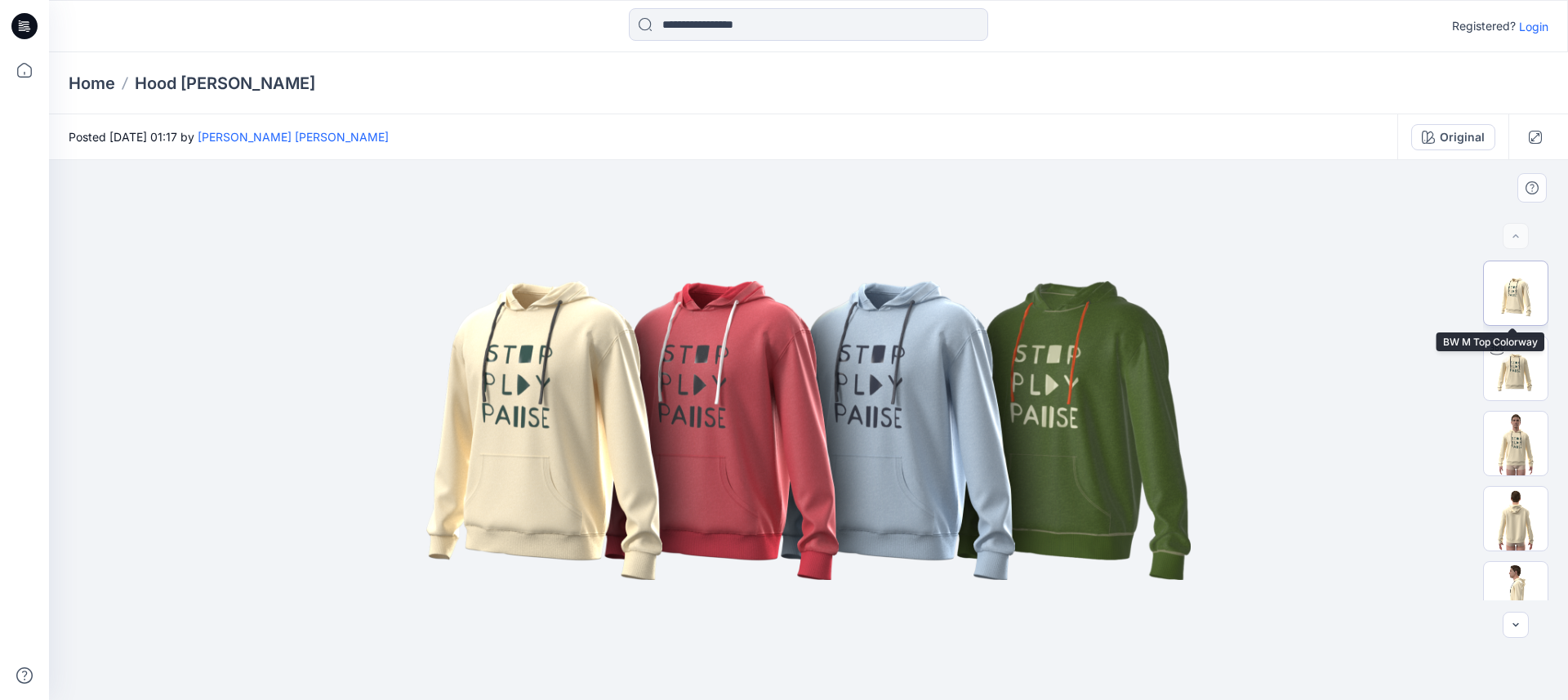
click at [1518, 295] on img at bounding box center [1515, 292] width 64 height 64
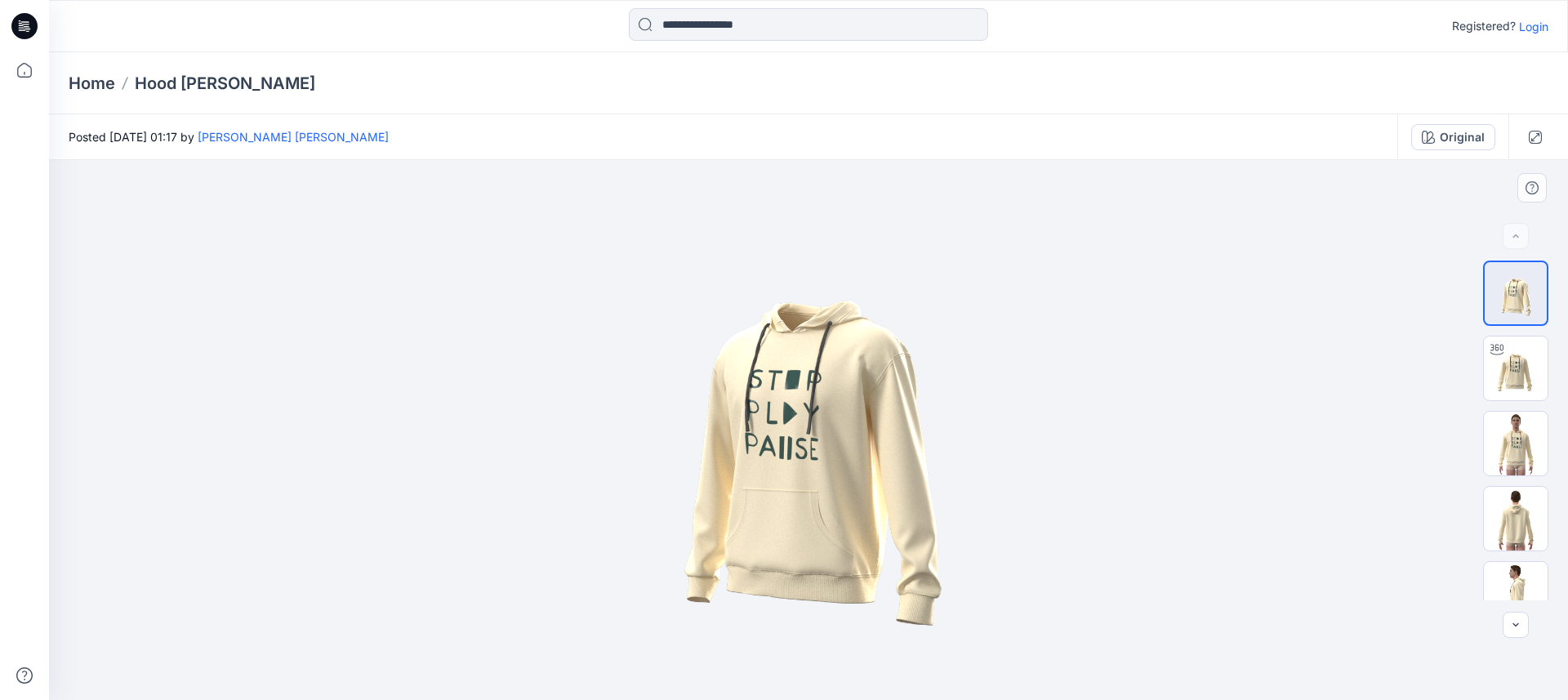
drag, startPoint x: 861, startPoint y: 412, endPoint x: 1010, endPoint y: 417, distance: 149.1
click at [1010, 417] on img at bounding box center [808, 430] width 540 height 540
drag, startPoint x: 778, startPoint y: 436, endPoint x: 715, endPoint y: 433, distance: 63.1
click at [715, 433] on img at bounding box center [808, 430] width 540 height 540
click at [1510, 367] on img at bounding box center [1515, 368] width 64 height 64
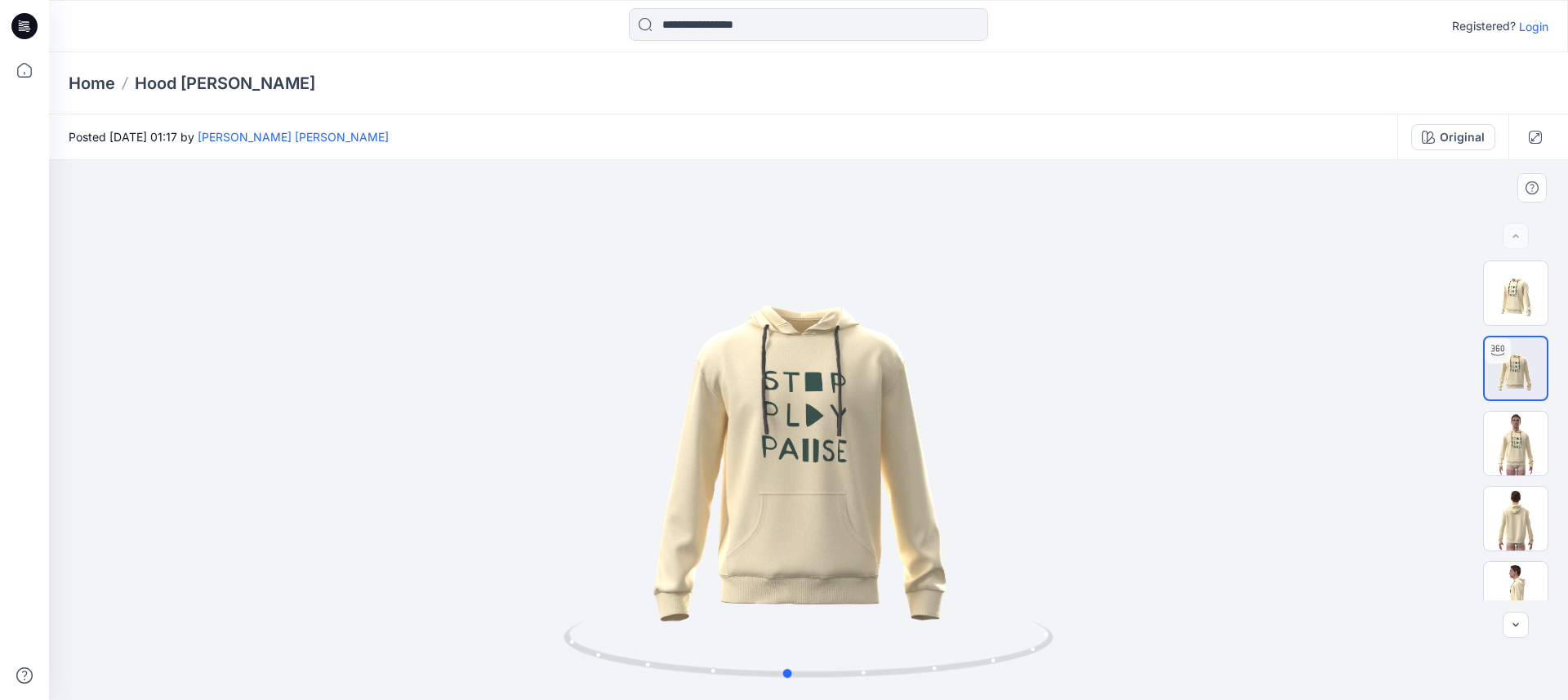
drag, startPoint x: 897, startPoint y: 396, endPoint x: 1383, endPoint y: 426, distance: 486.9
click at [1383, 426] on div at bounding box center [808, 430] width 1519 height 540
click at [1506, 451] on img at bounding box center [1515, 443] width 64 height 64
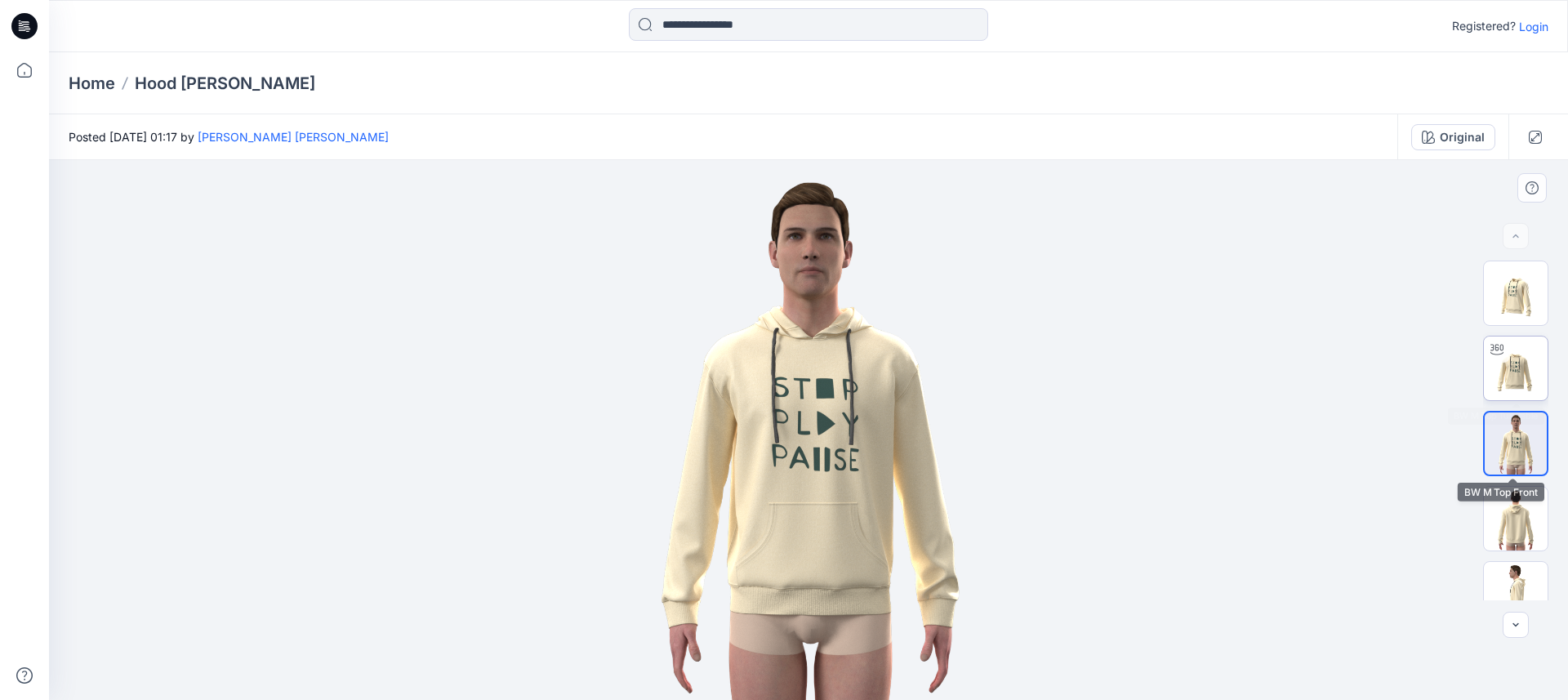
click at [1516, 362] on img at bounding box center [1515, 368] width 64 height 64
